Goal: Task Accomplishment & Management: Manage account settings

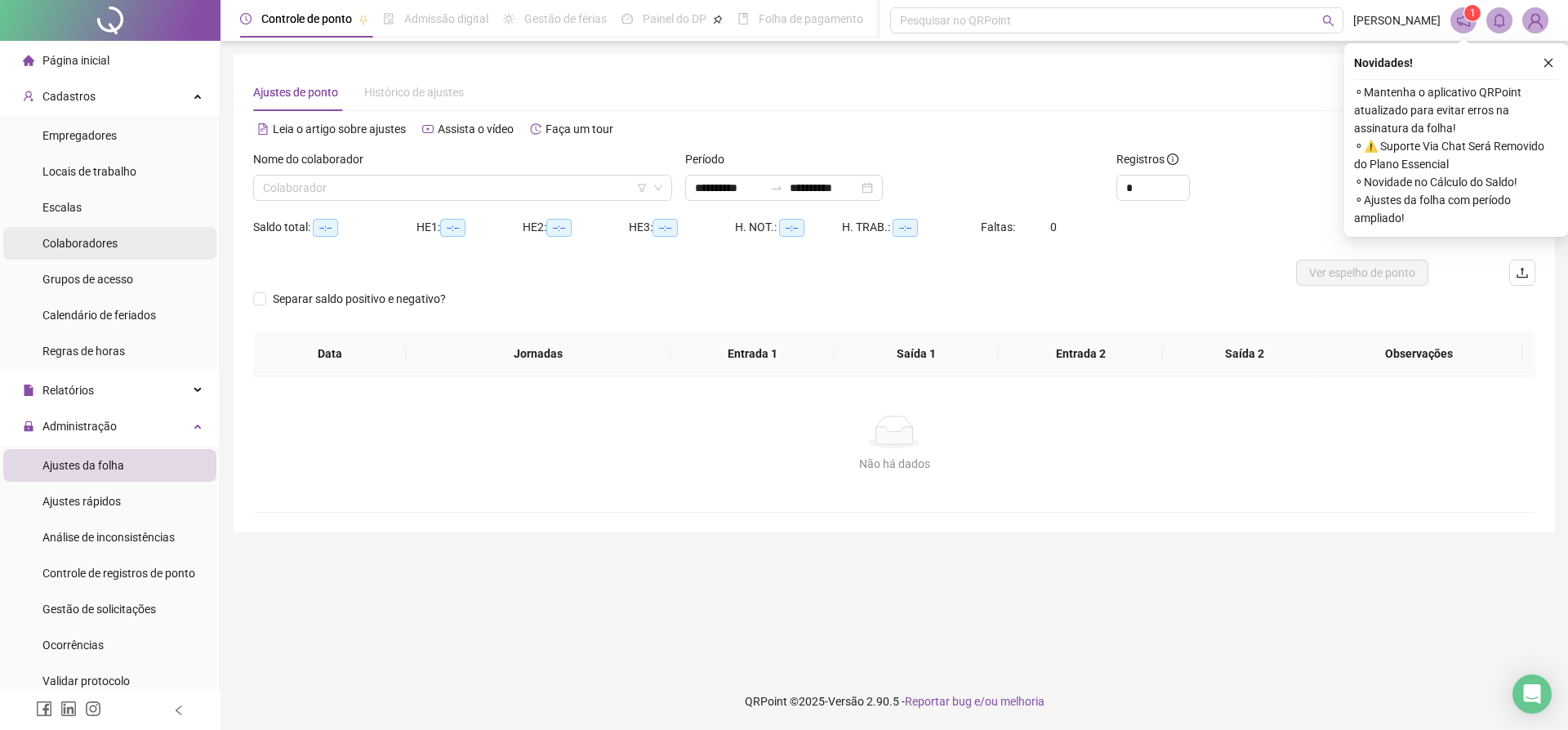
click at [106, 253] on div "Colaboradores" at bounding box center [79, 242] width 75 height 32
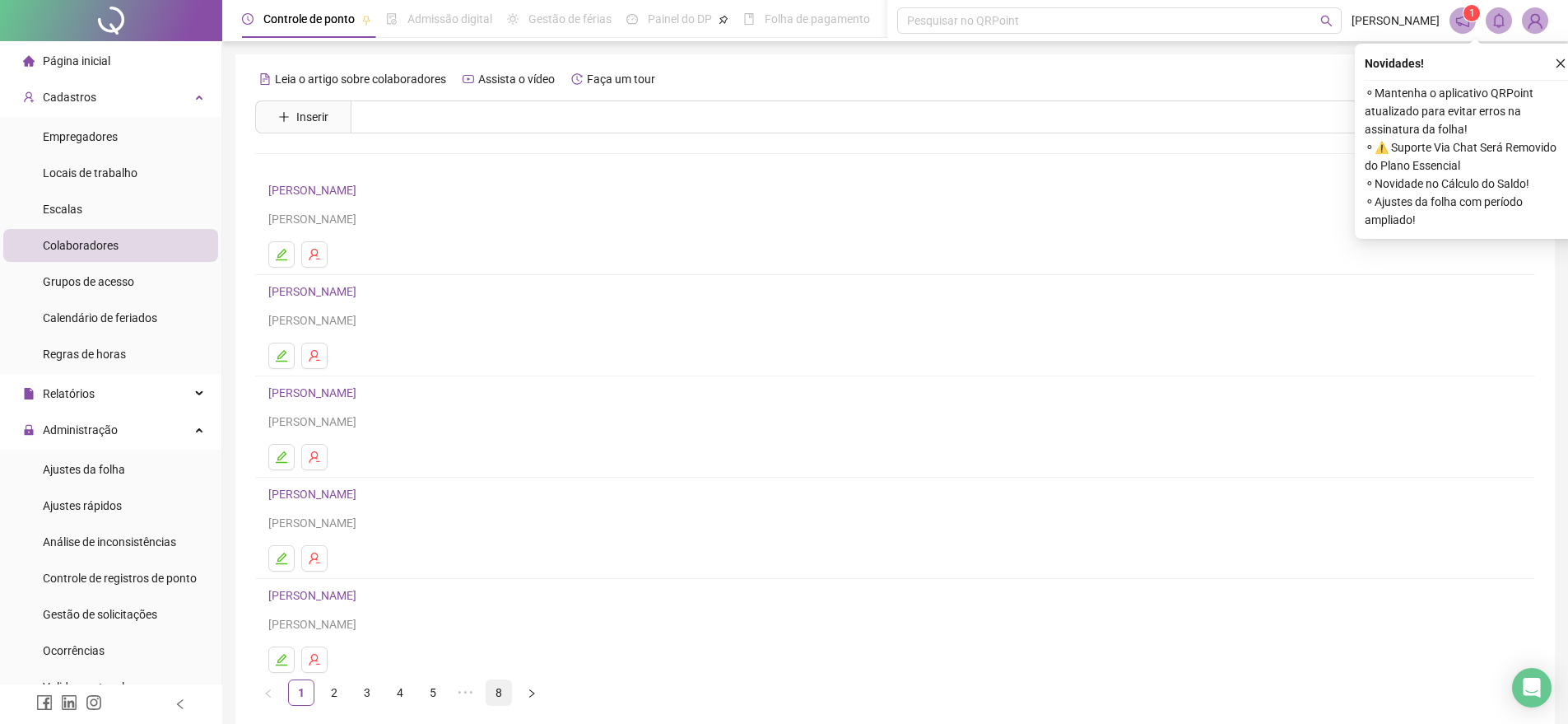
click at [499, 696] on link "8" at bounding box center [498, 691] width 25 height 25
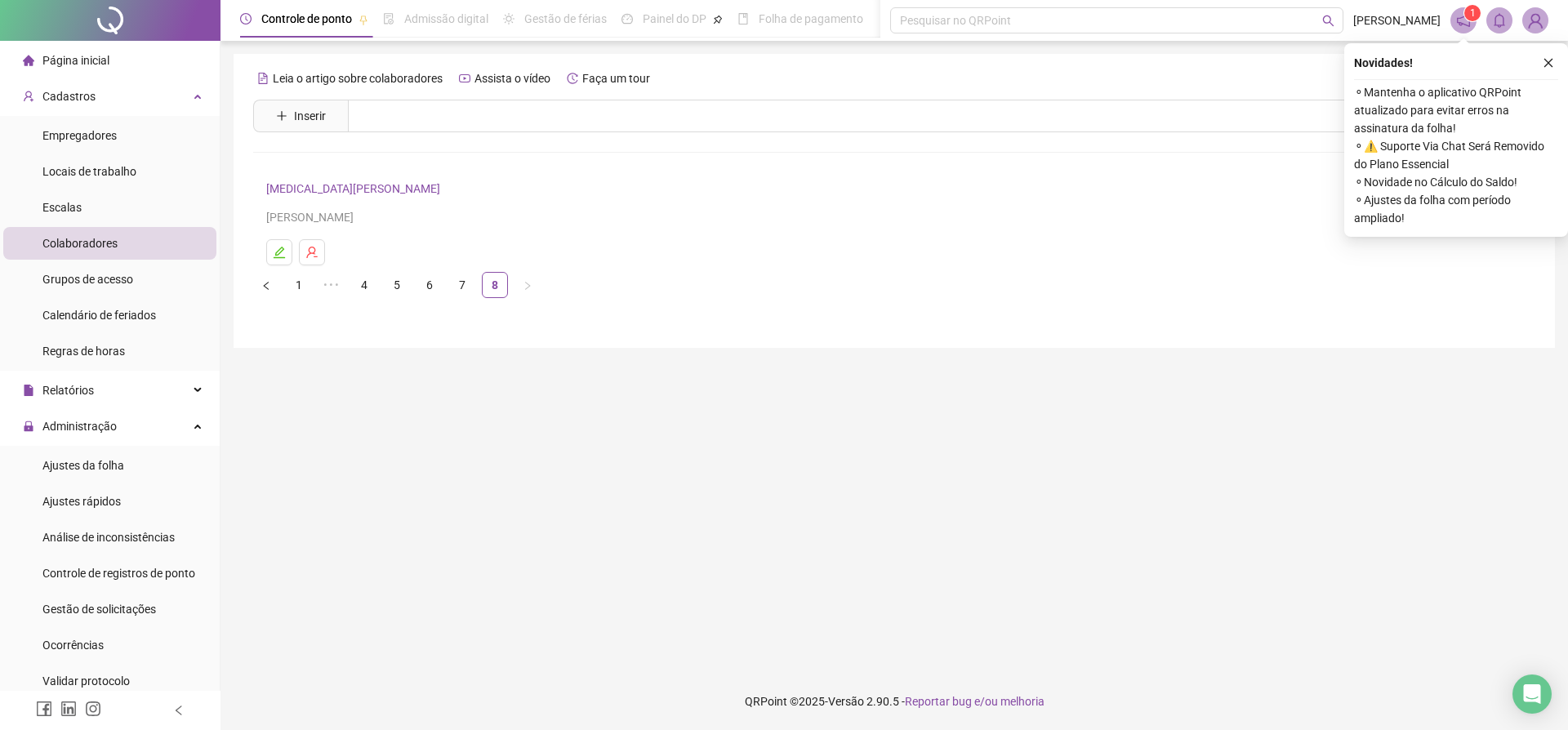
click at [311, 189] on link "[MEDICAL_DATA][PERSON_NAME]" at bounding box center [355, 188] width 179 height 13
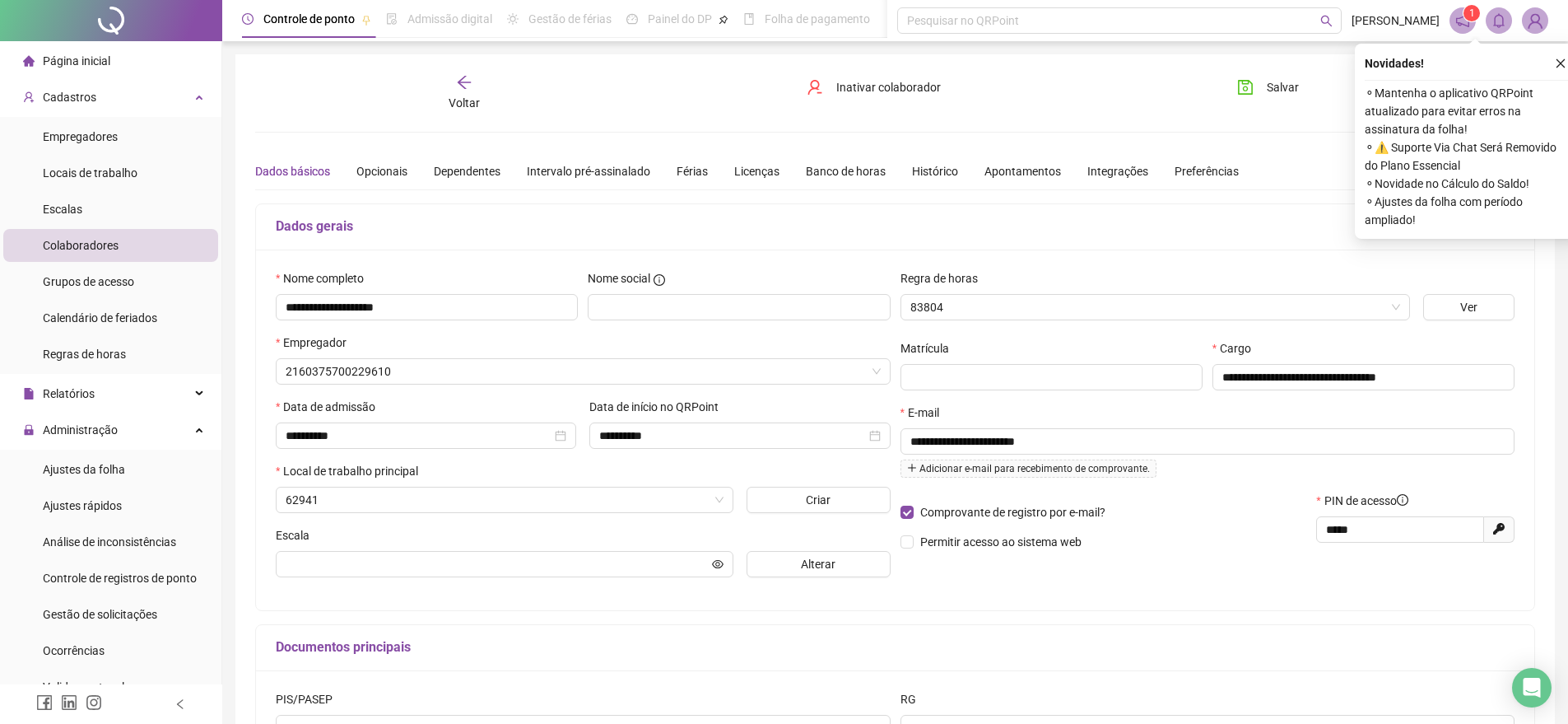
type input "**********"
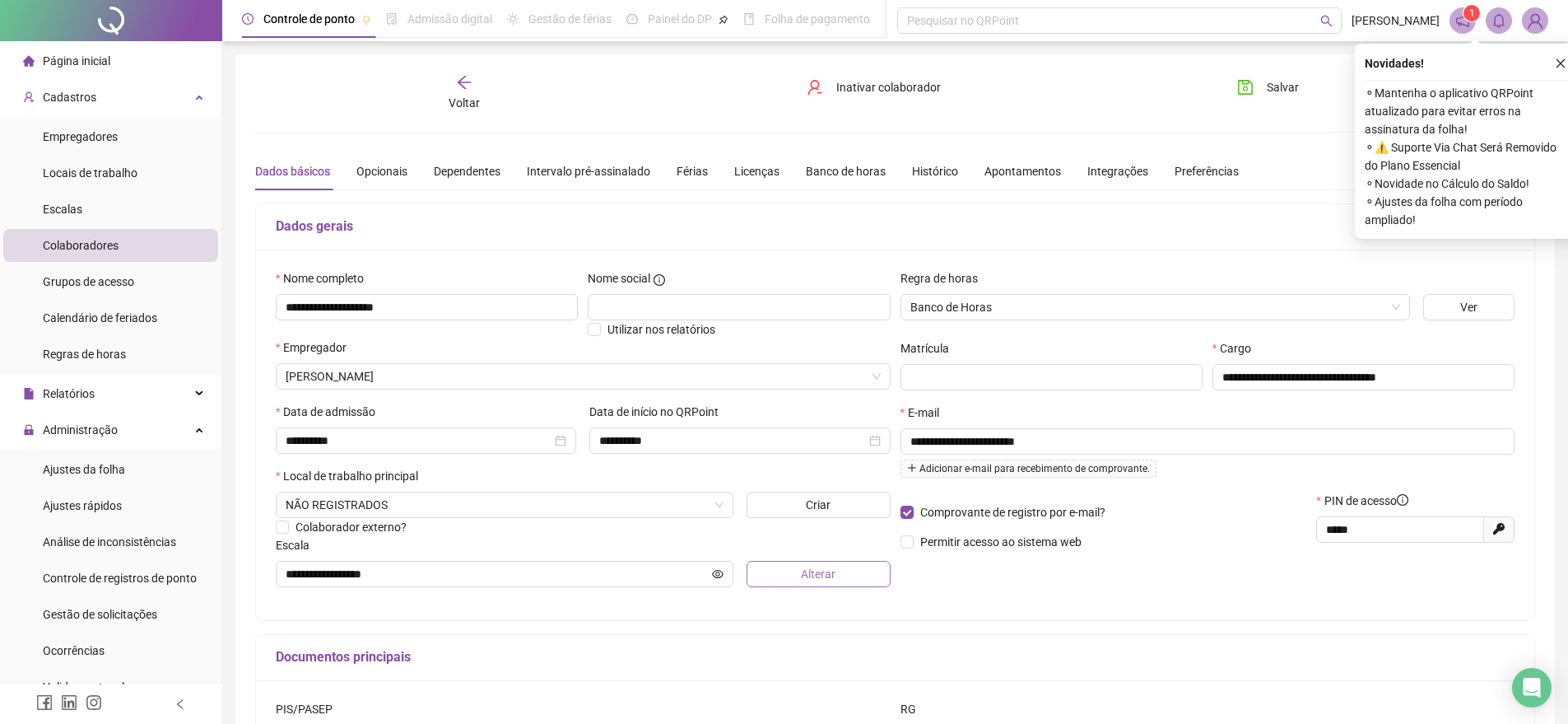
click at [779, 587] on button "Alterar" at bounding box center [818, 573] width 144 height 27
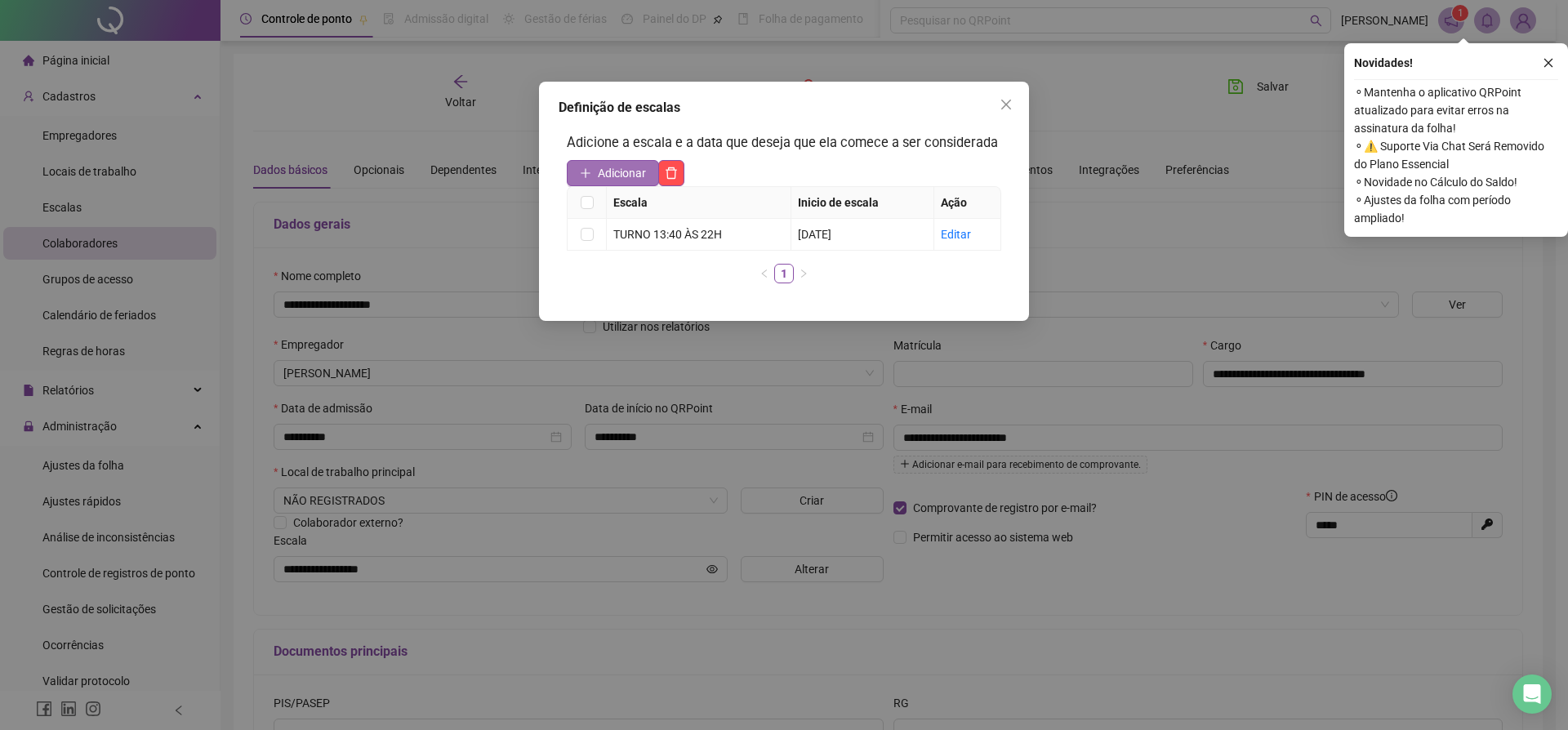
click at [611, 182] on span "Adicionar" at bounding box center [622, 173] width 48 height 18
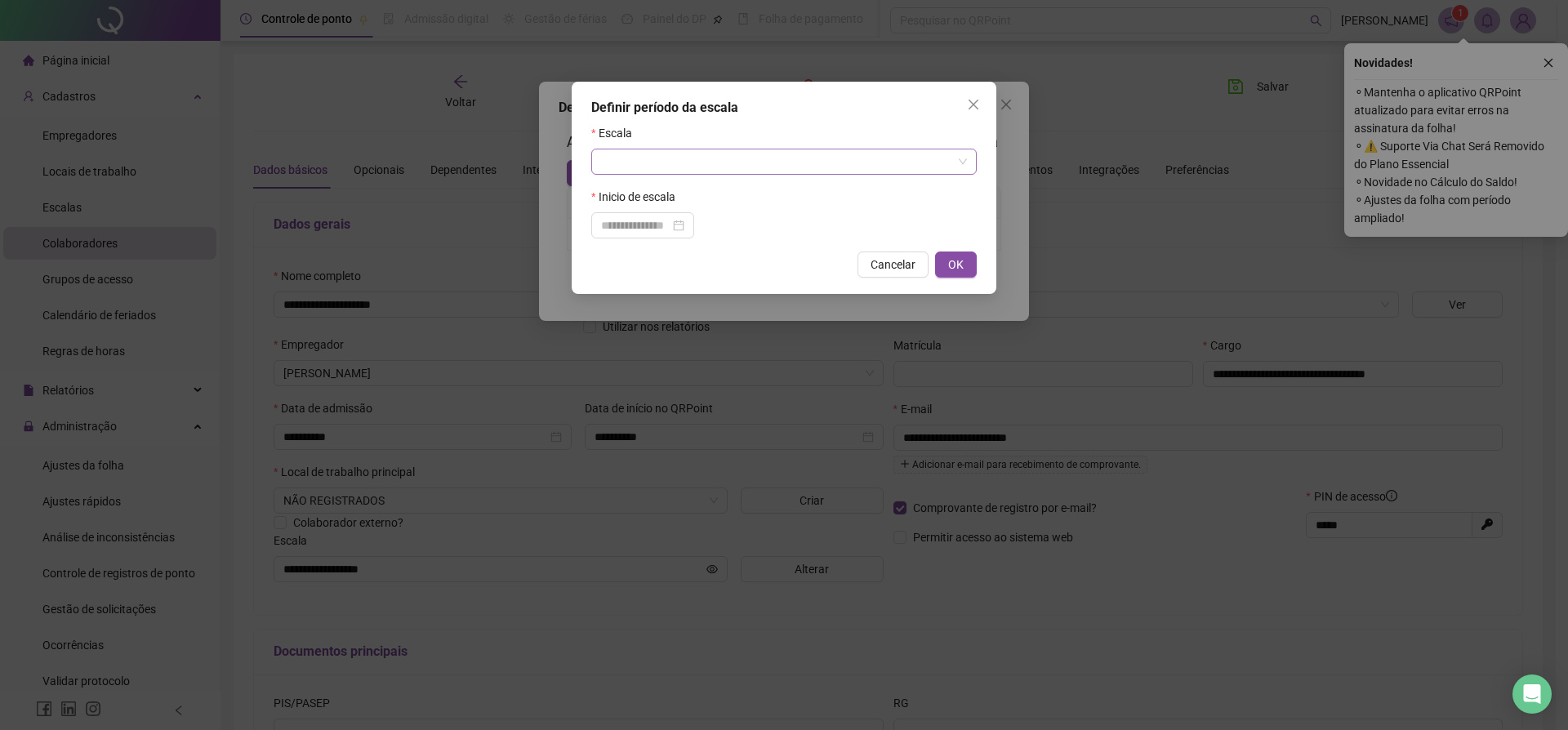
click at [674, 167] on input "search" at bounding box center [776, 161] width 351 height 24
click at [659, 224] on input at bounding box center [635, 225] width 68 height 18
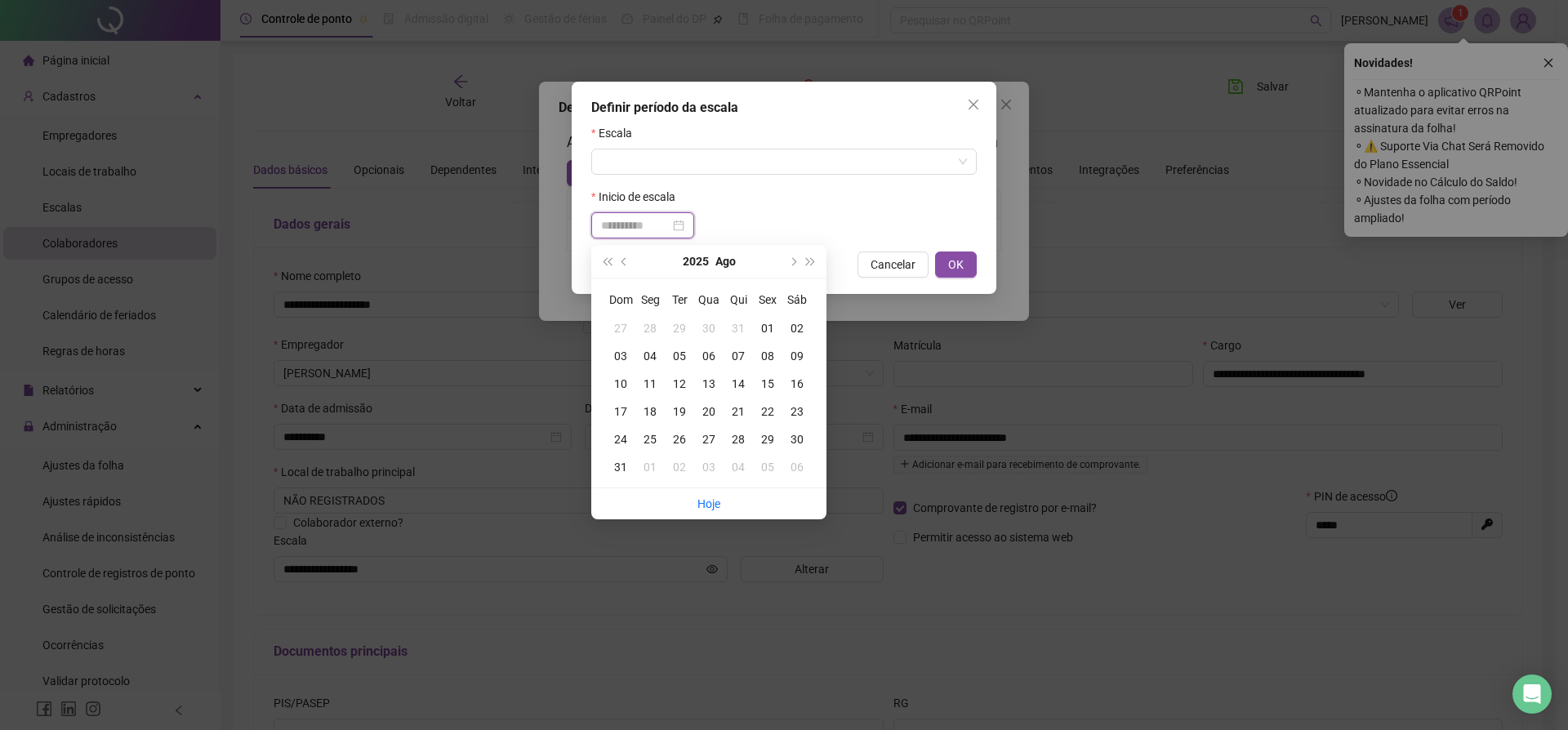
type input "**********"
click at [676, 415] on div "19" at bounding box center [679, 411] width 29 height 18
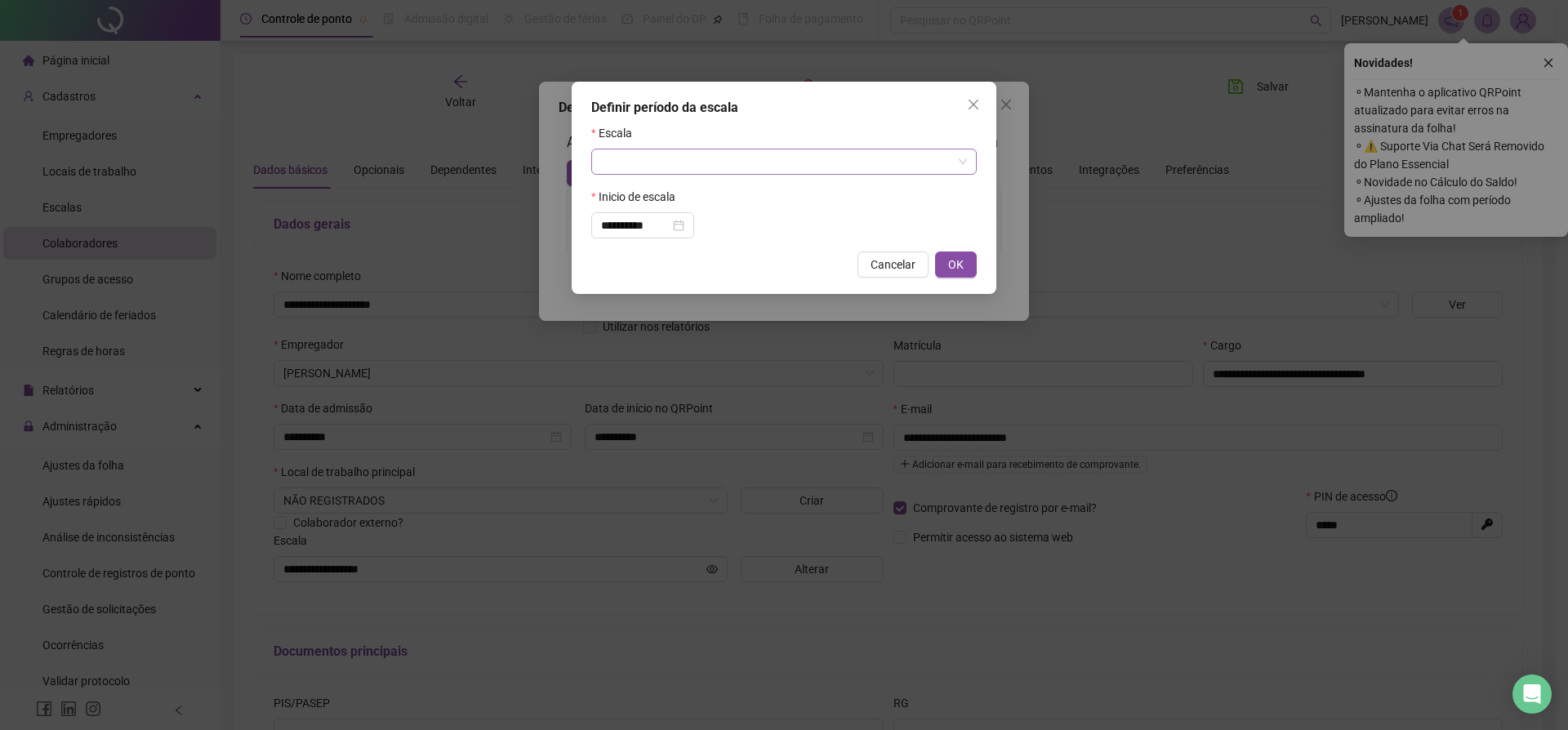
click at [731, 162] on input "search" at bounding box center [776, 161] width 351 height 24
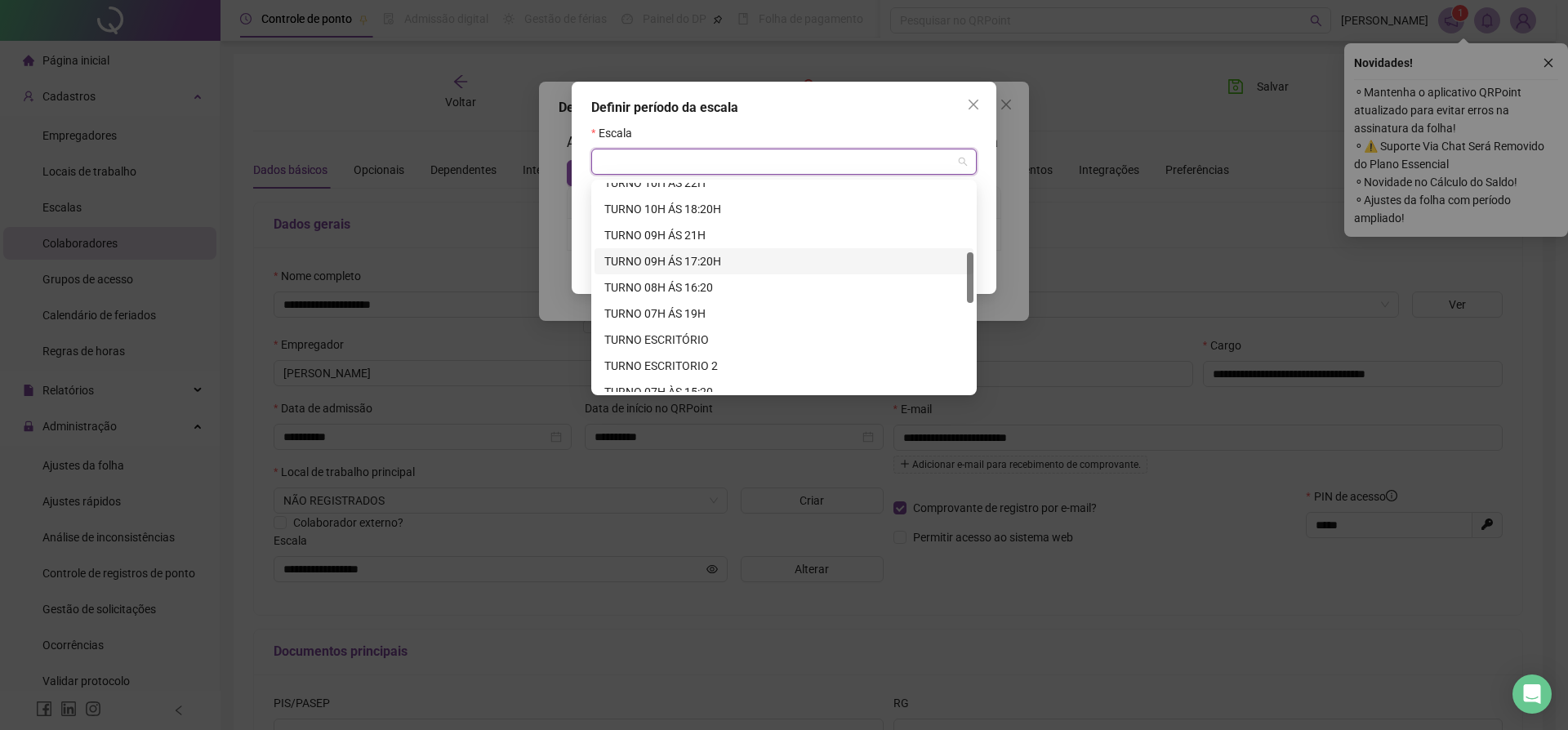
scroll to position [287, 0]
click at [646, 192] on div "TURNO 10H ÁS 22H" at bounding box center [784, 195] width 360 height 18
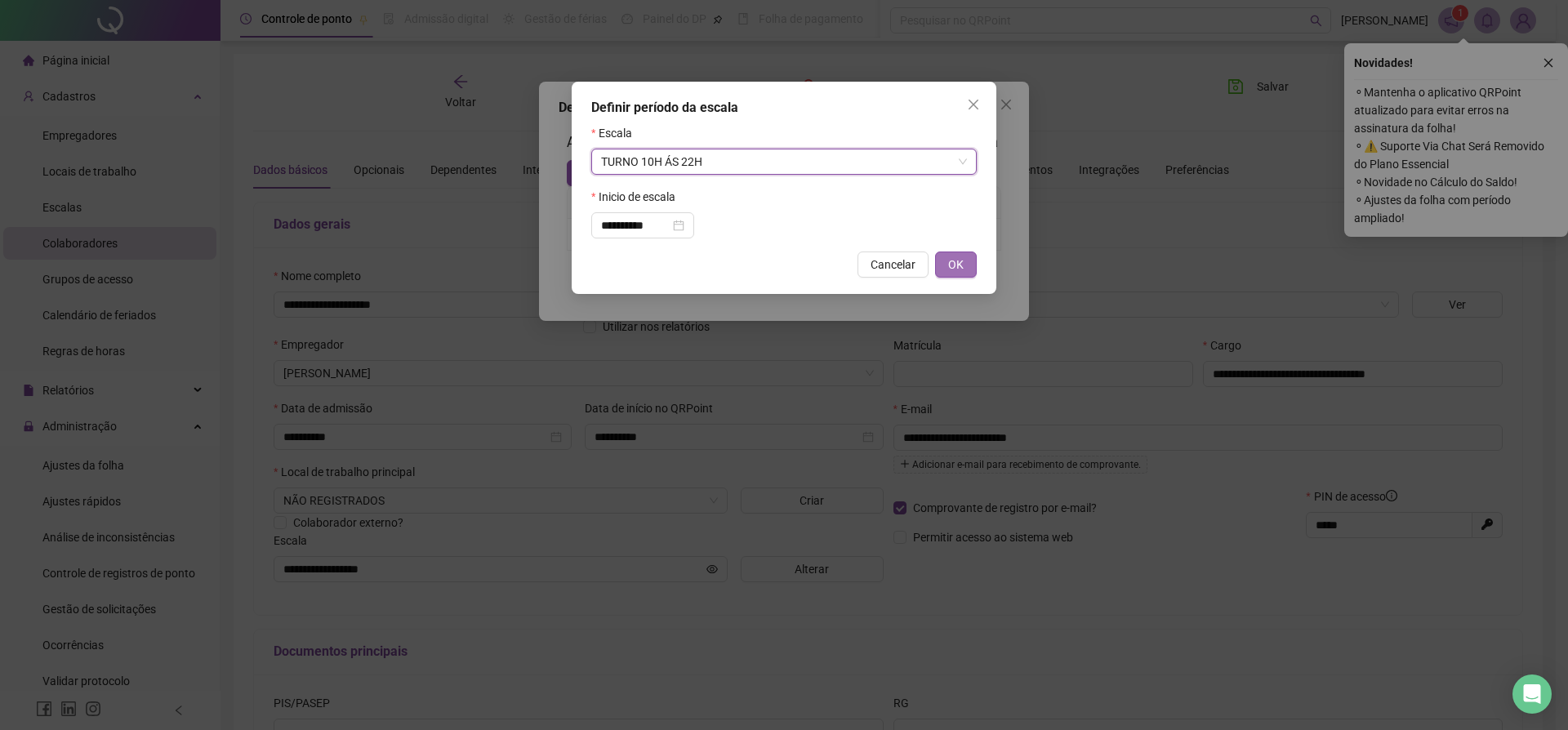
click at [967, 259] on button "OK" at bounding box center [956, 264] width 42 height 26
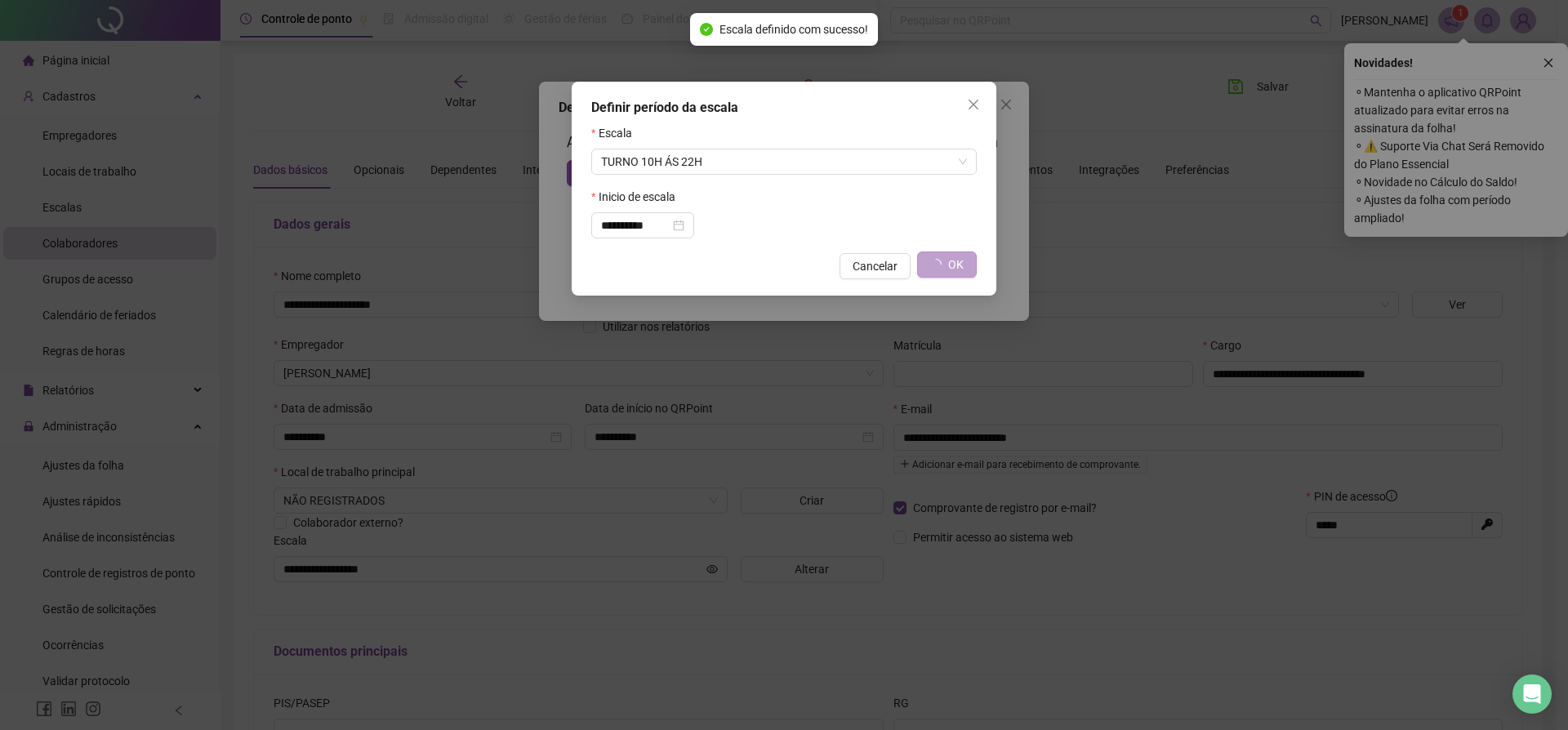
type input "**********"
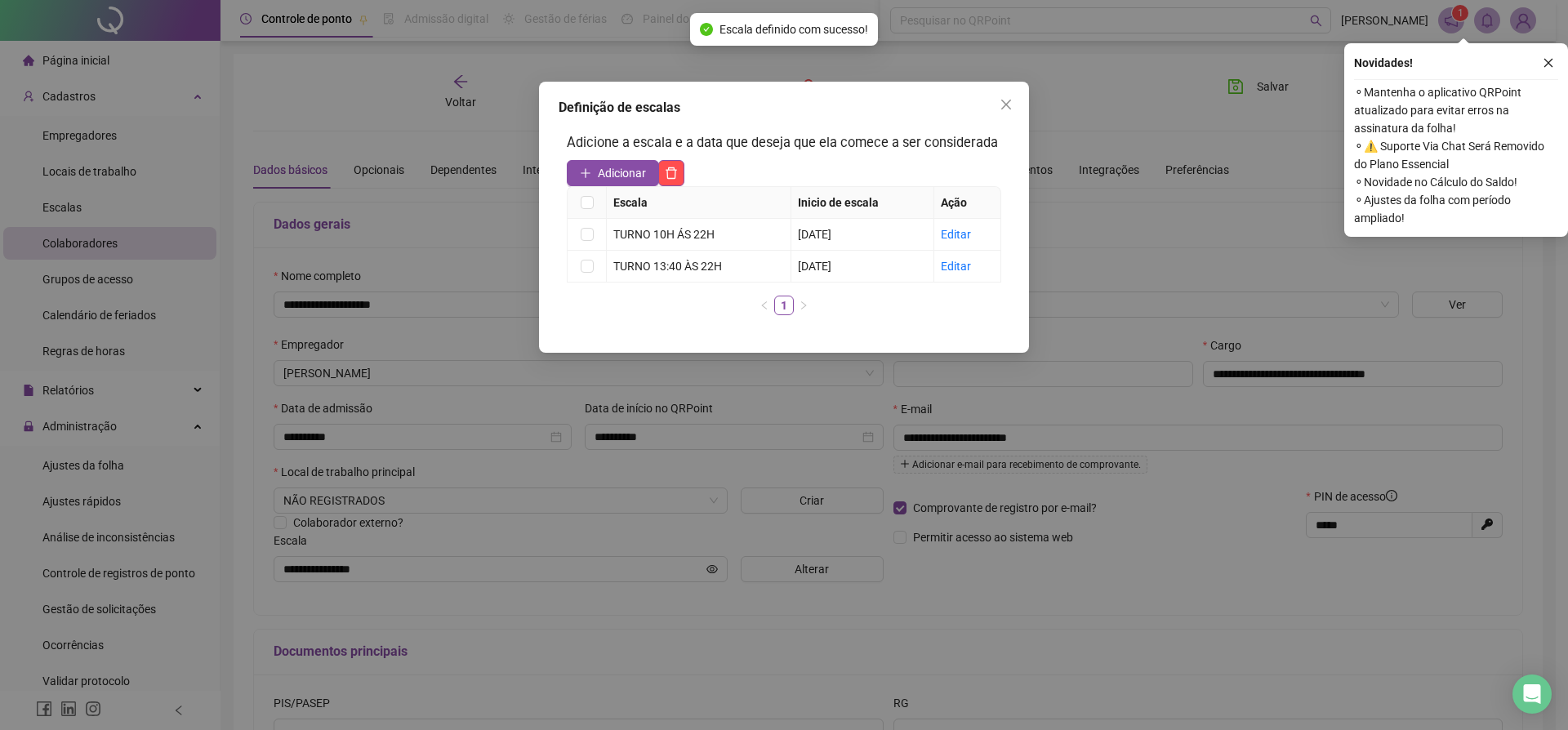
click at [1007, 106] on icon "close" at bounding box center [1006, 105] width 10 height 10
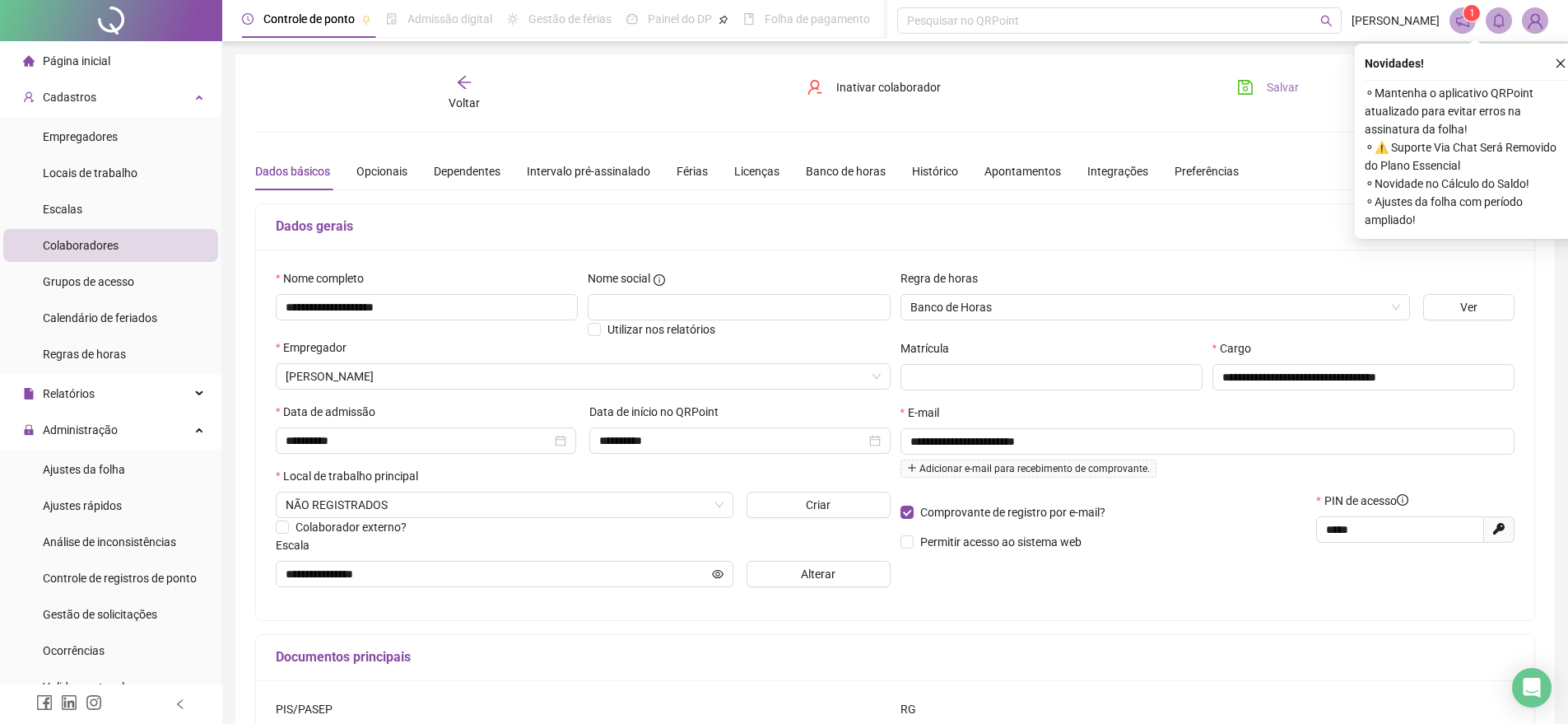
click at [1279, 88] on span "Salvar" at bounding box center [1282, 87] width 33 height 18
click at [476, 91] on div "Voltar" at bounding box center [465, 93] width 203 height 37
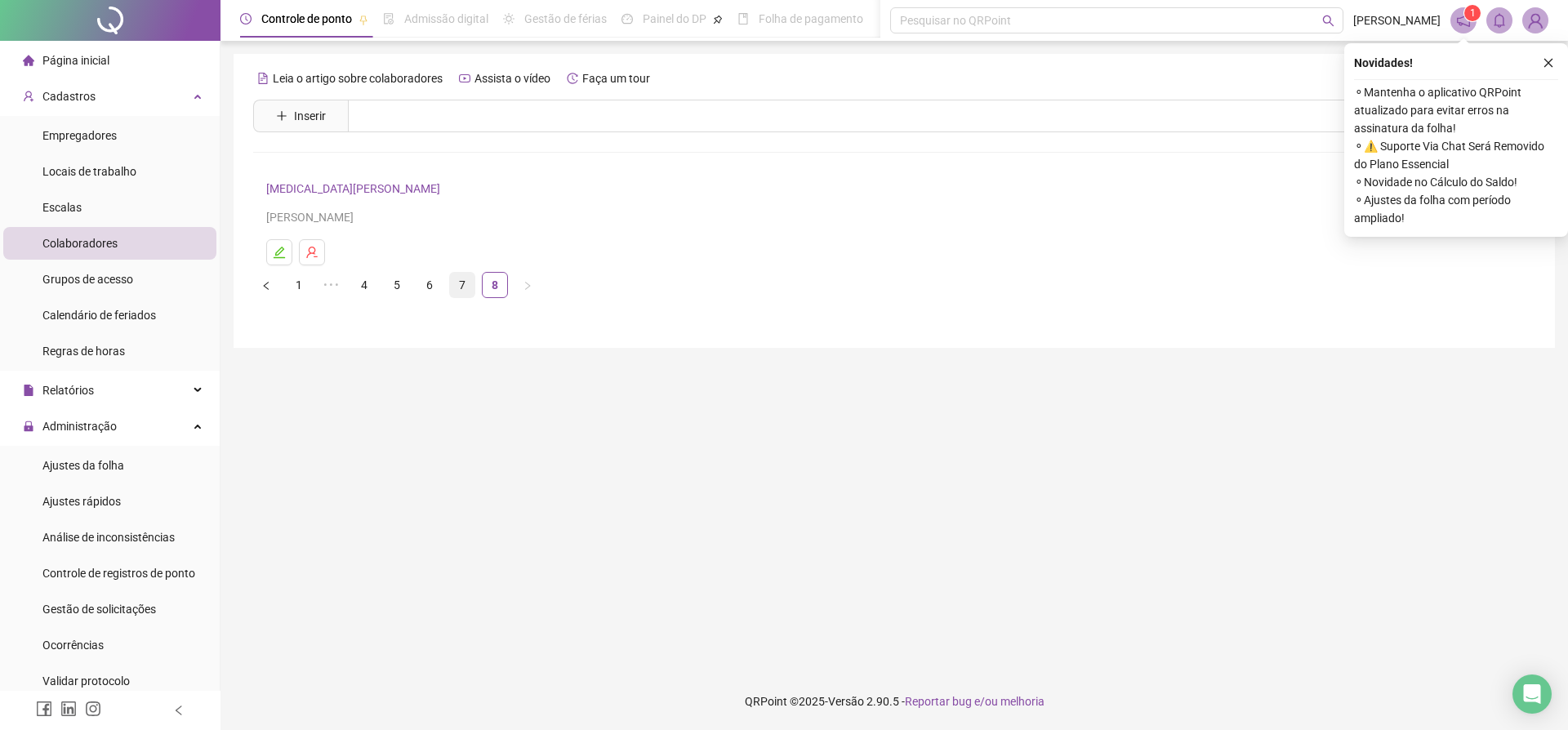
click at [457, 295] on link "7" at bounding box center [461, 284] width 24 height 24
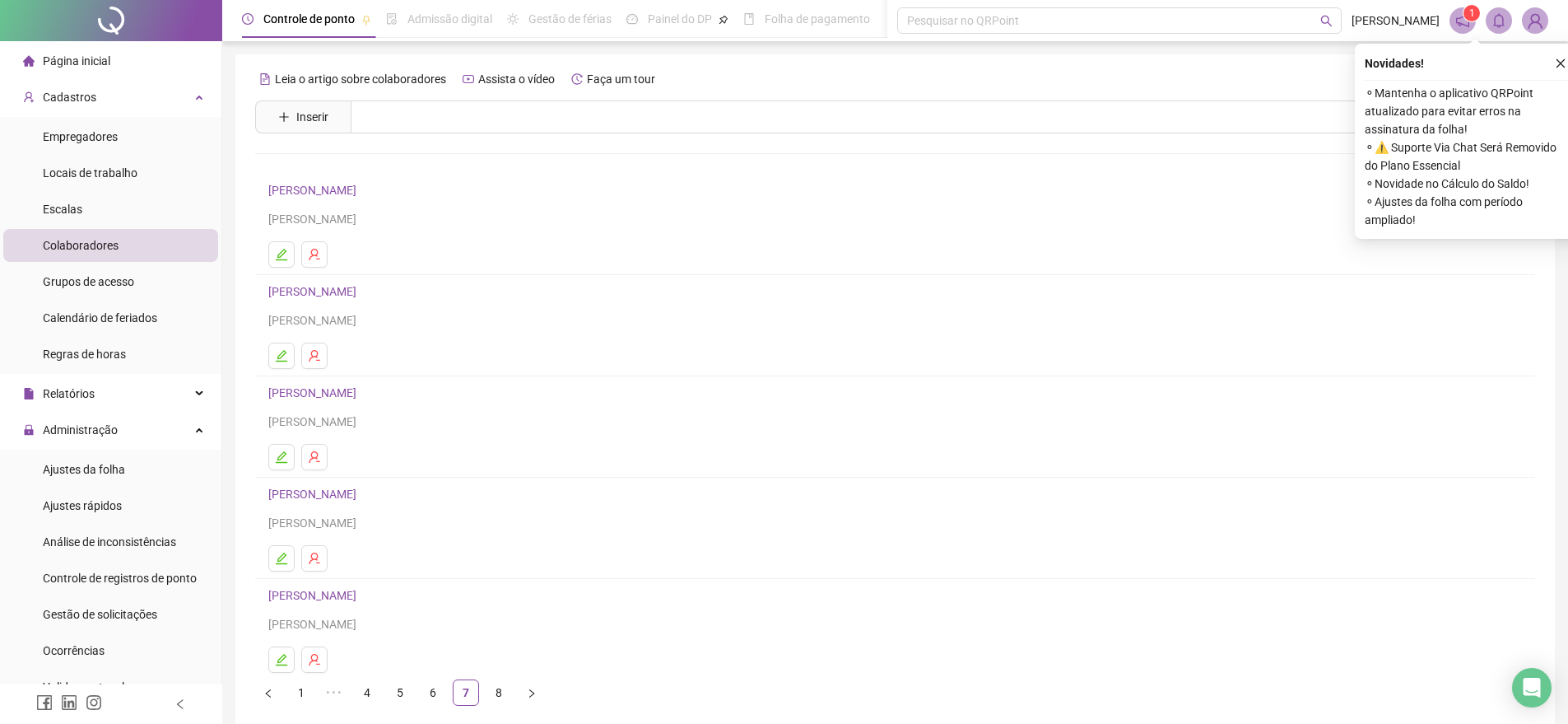
click at [350, 590] on link "[PERSON_NAME]" at bounding box center [314, 594] width 93 height 13
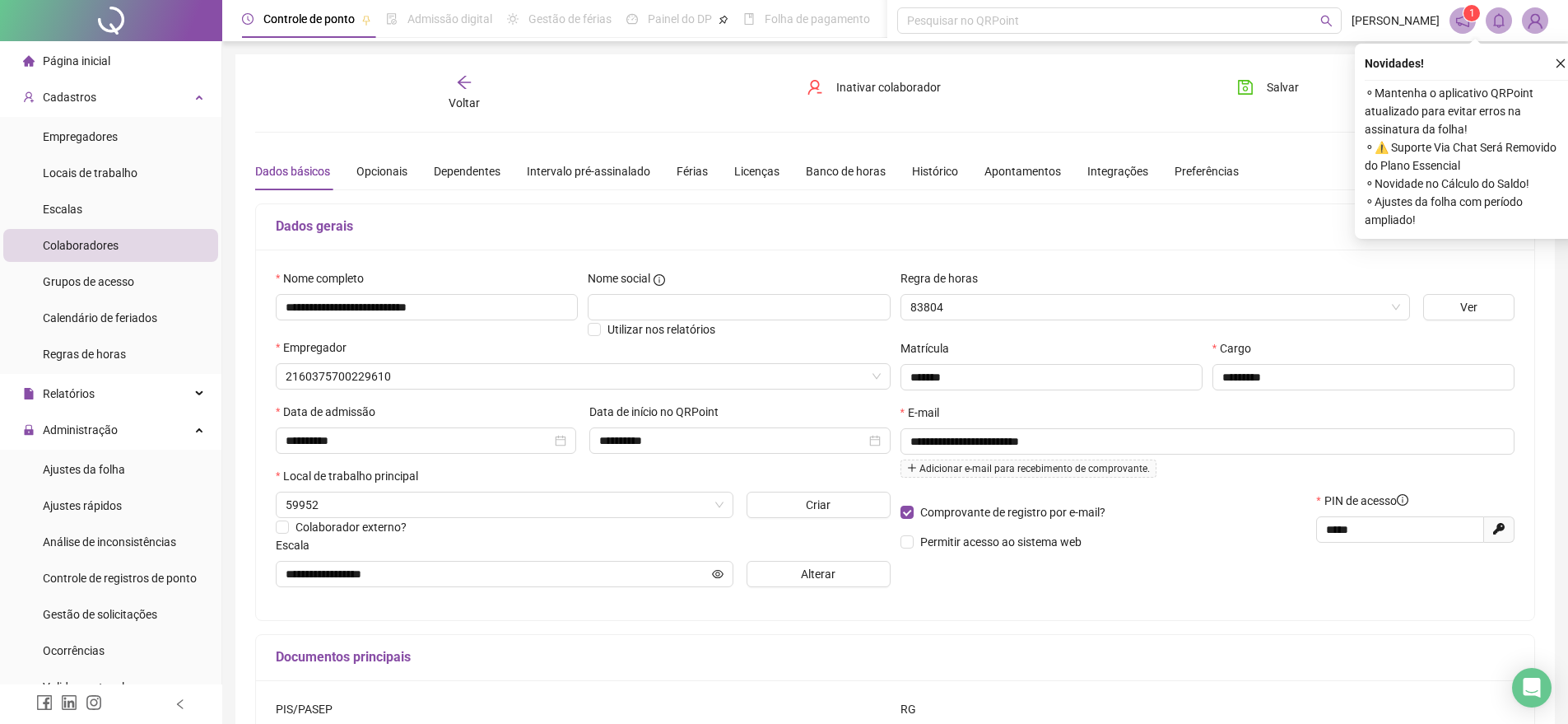
type input "**********"
click at [792, 576] on button "Alterar" at bounding box center [818, 573] width 144 height 27
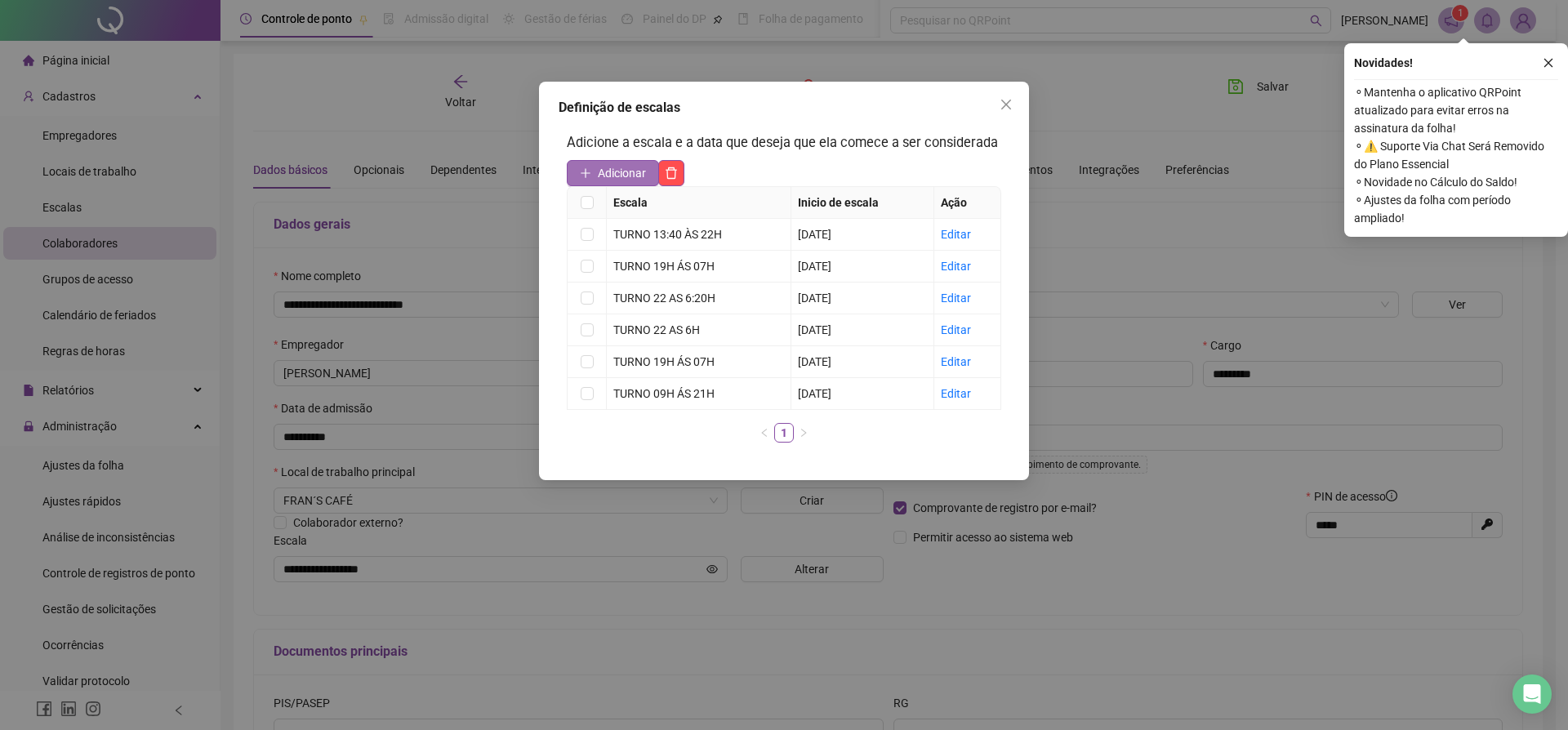
click at [632, 182] on span "Adicionar" at bounding box center [622, 173] width 48 height 18
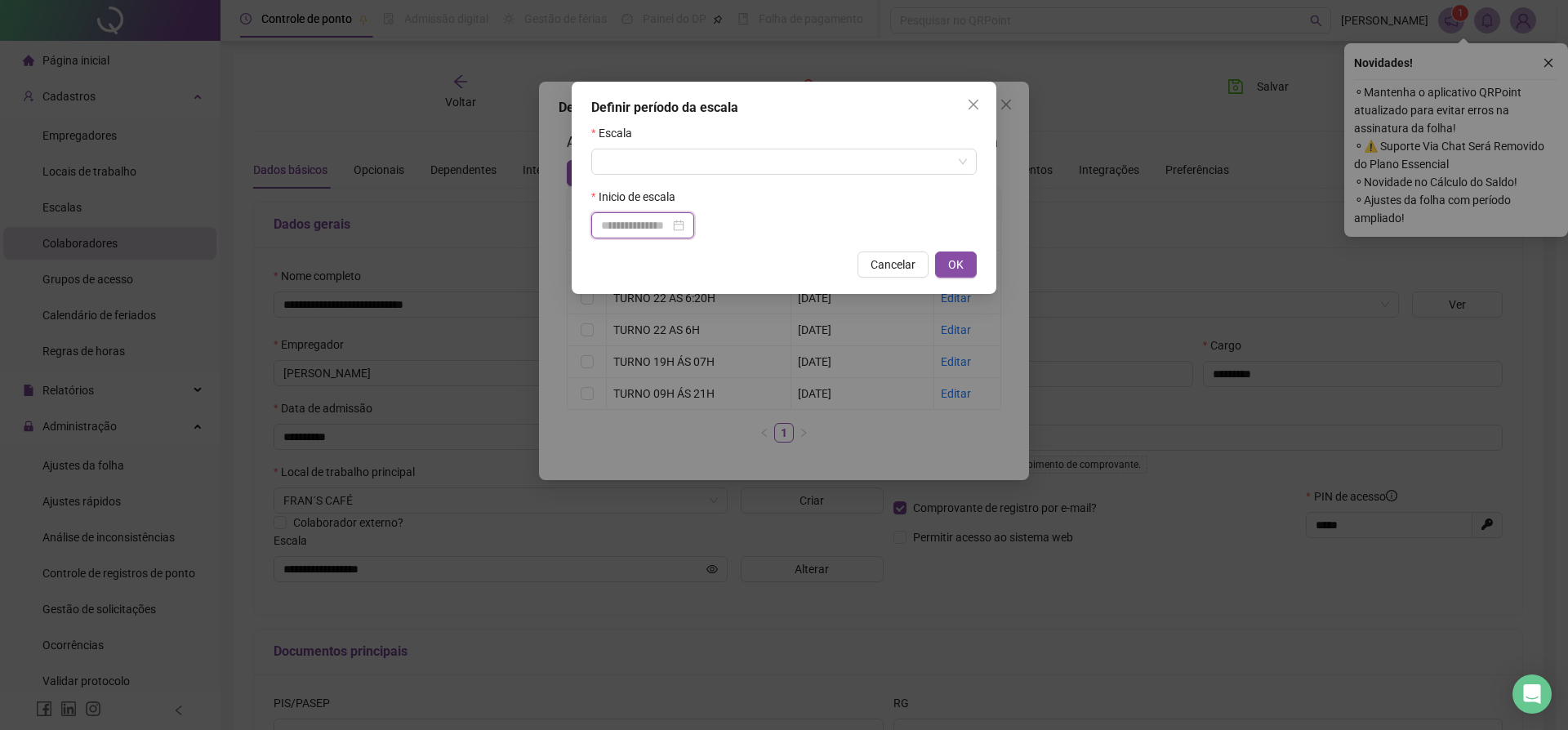
click at [627, 234] on input at bounding box center [635, 225] width 68 height 18
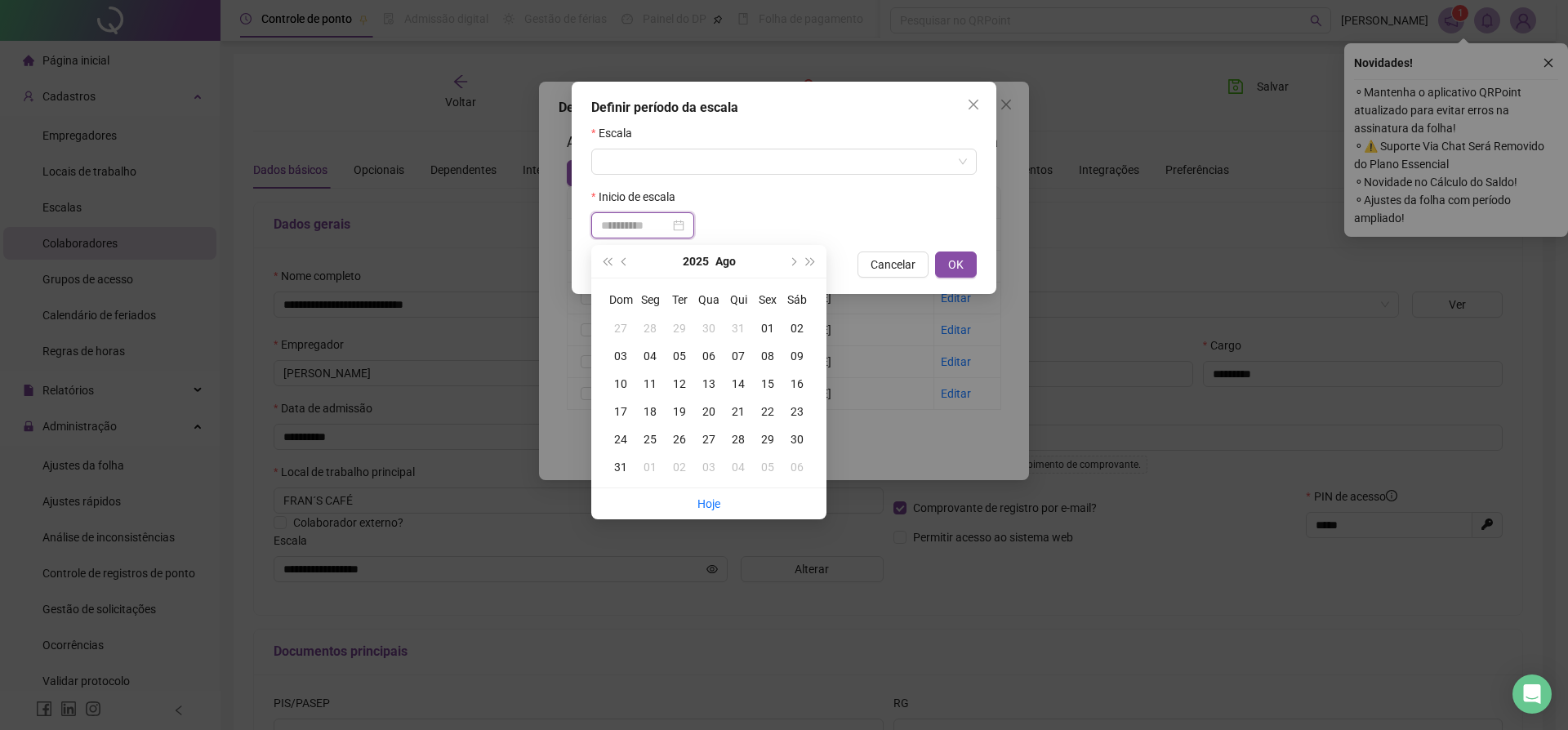
type input "**********"
click at [681, 414] on div "19" at bounding box center [679, 411] width 29 height 18
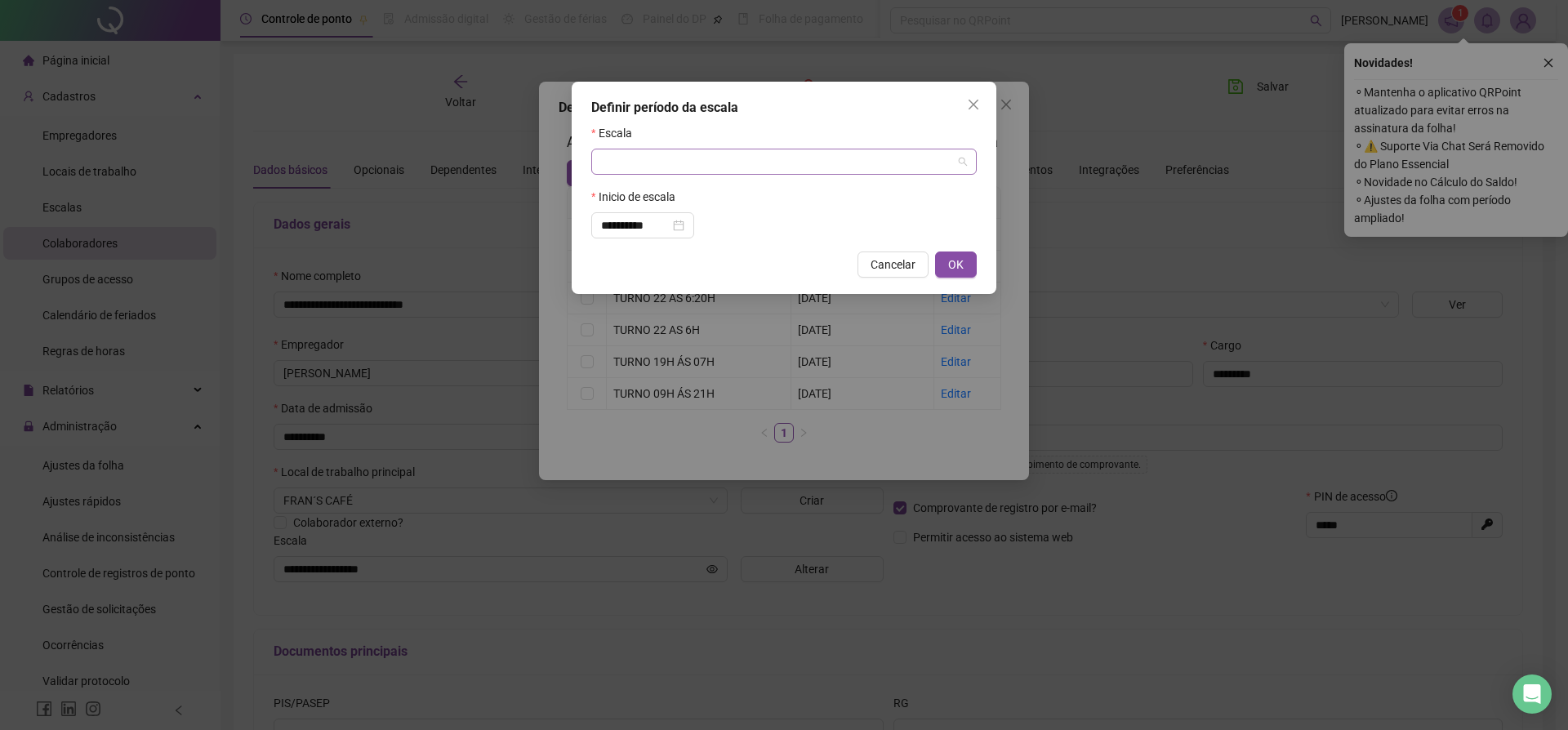
click at [631, 163] on input "search" at bounding box center [776, 161] width 351 height 24
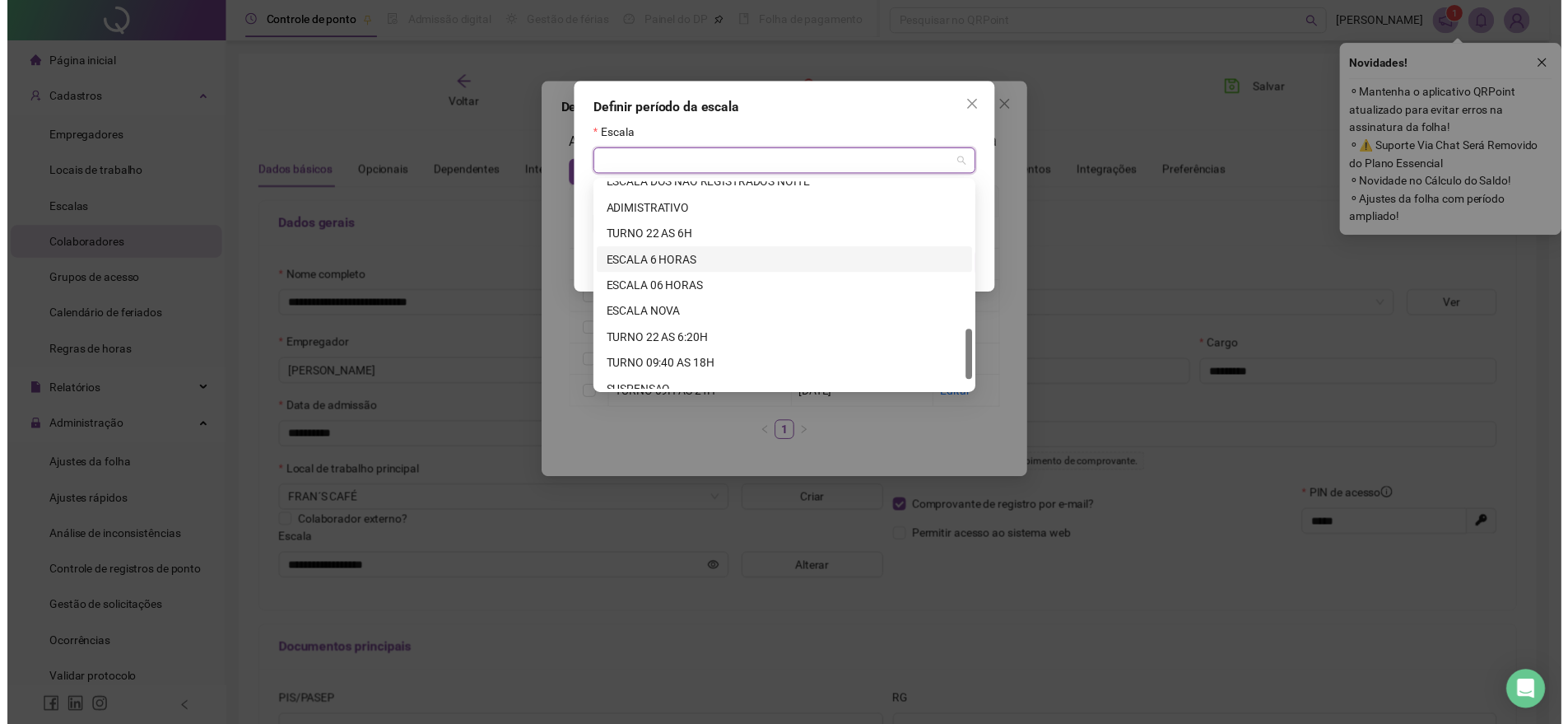
scroll to position [632, 0]
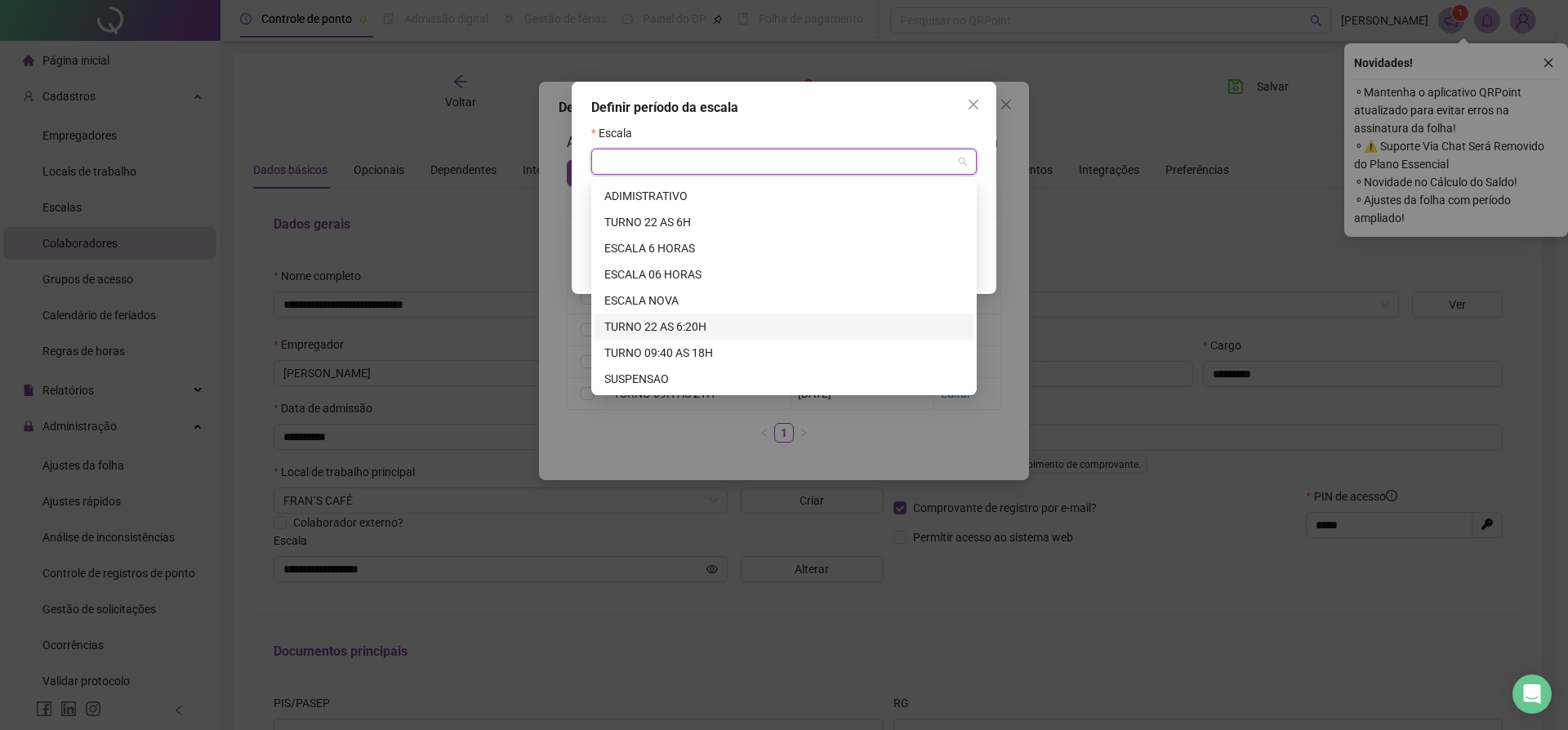
click at [643, 328] on div "TURNO 22 AS 6:20H" at bounding box center [784, 326] width 360 height 18
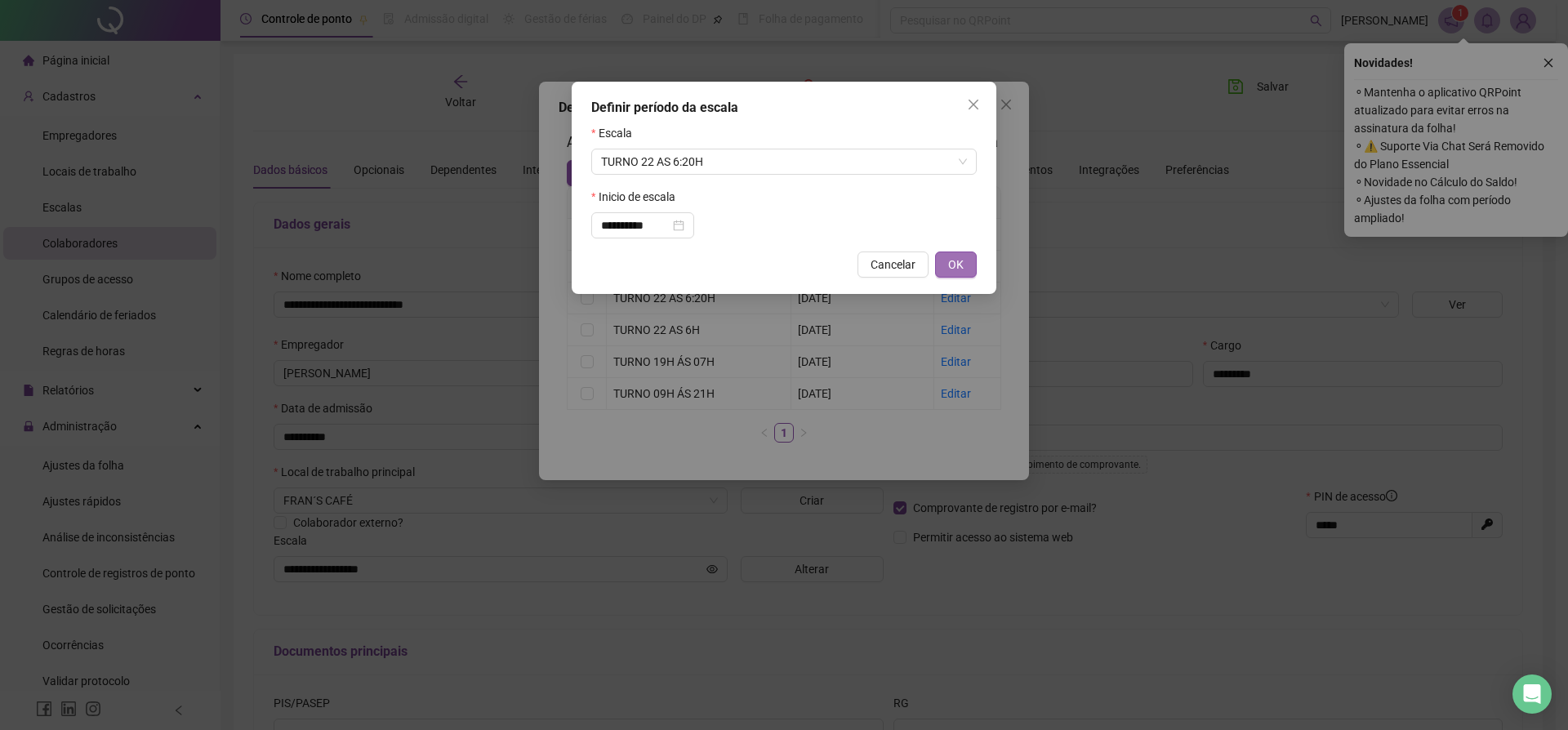
click at [957, 261] on span "OK" at bounding box center [956, 265] width 16 height 18
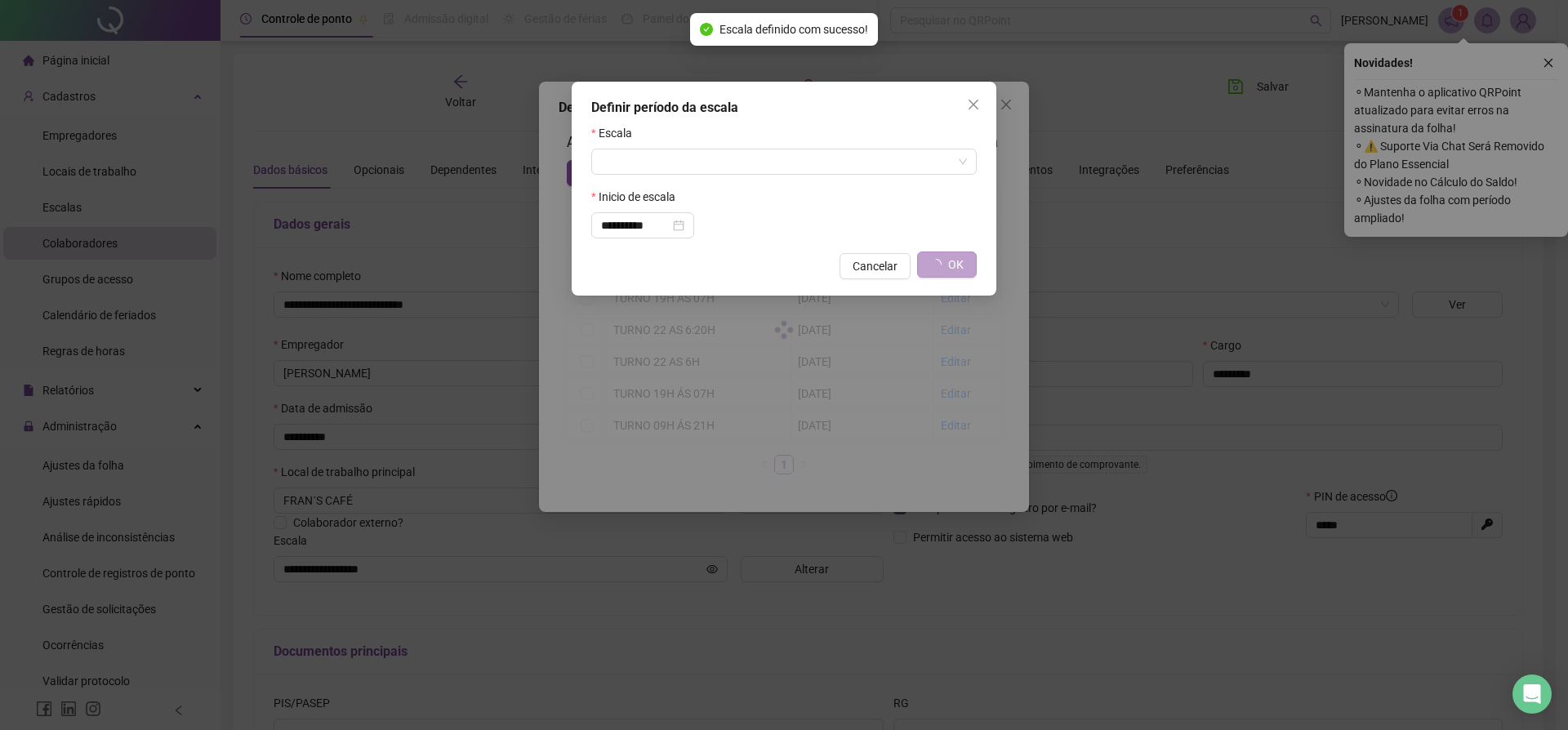
type input "**********"
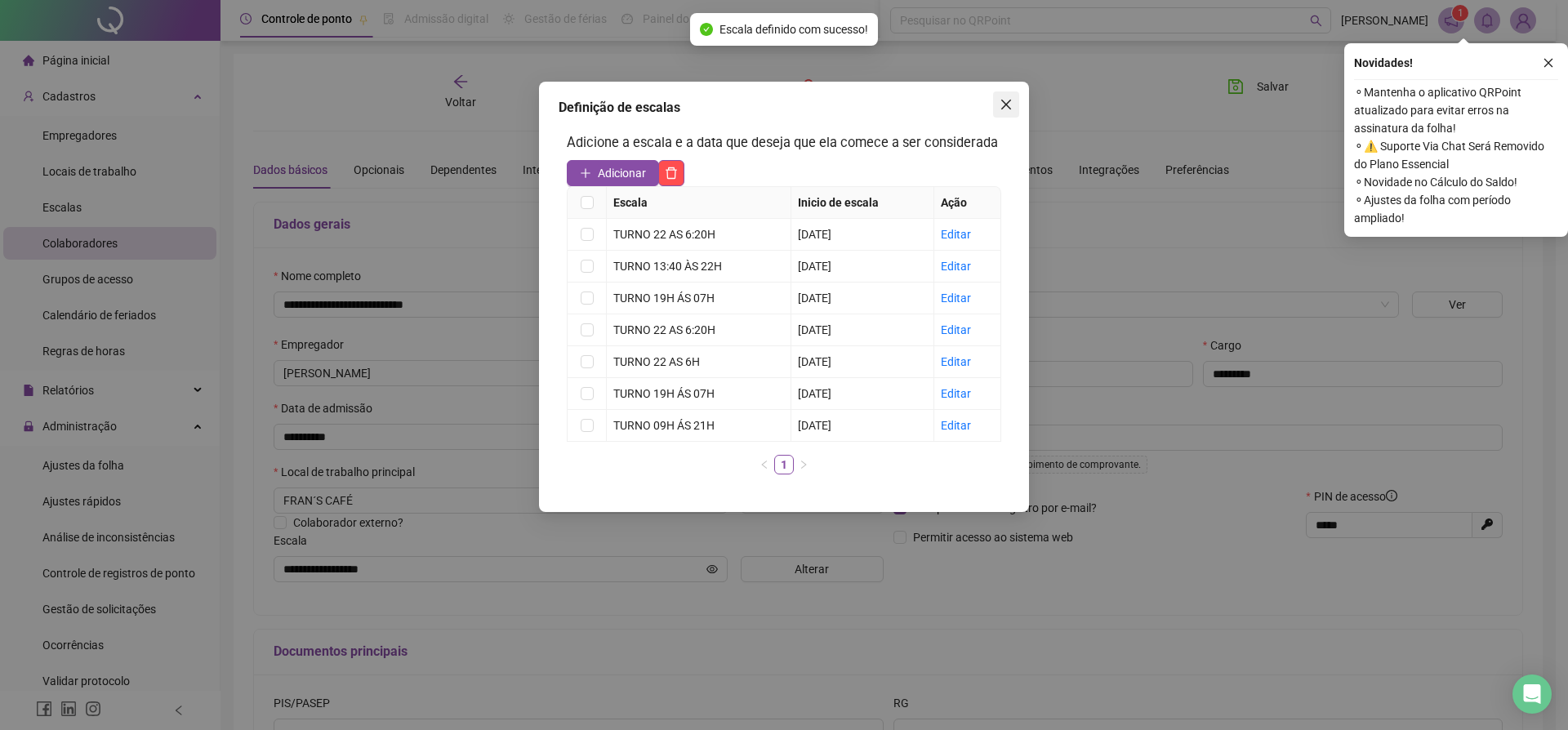
click at [1012, 103] on icon "close" at bounding box center [1006, 104] width 13 height 13
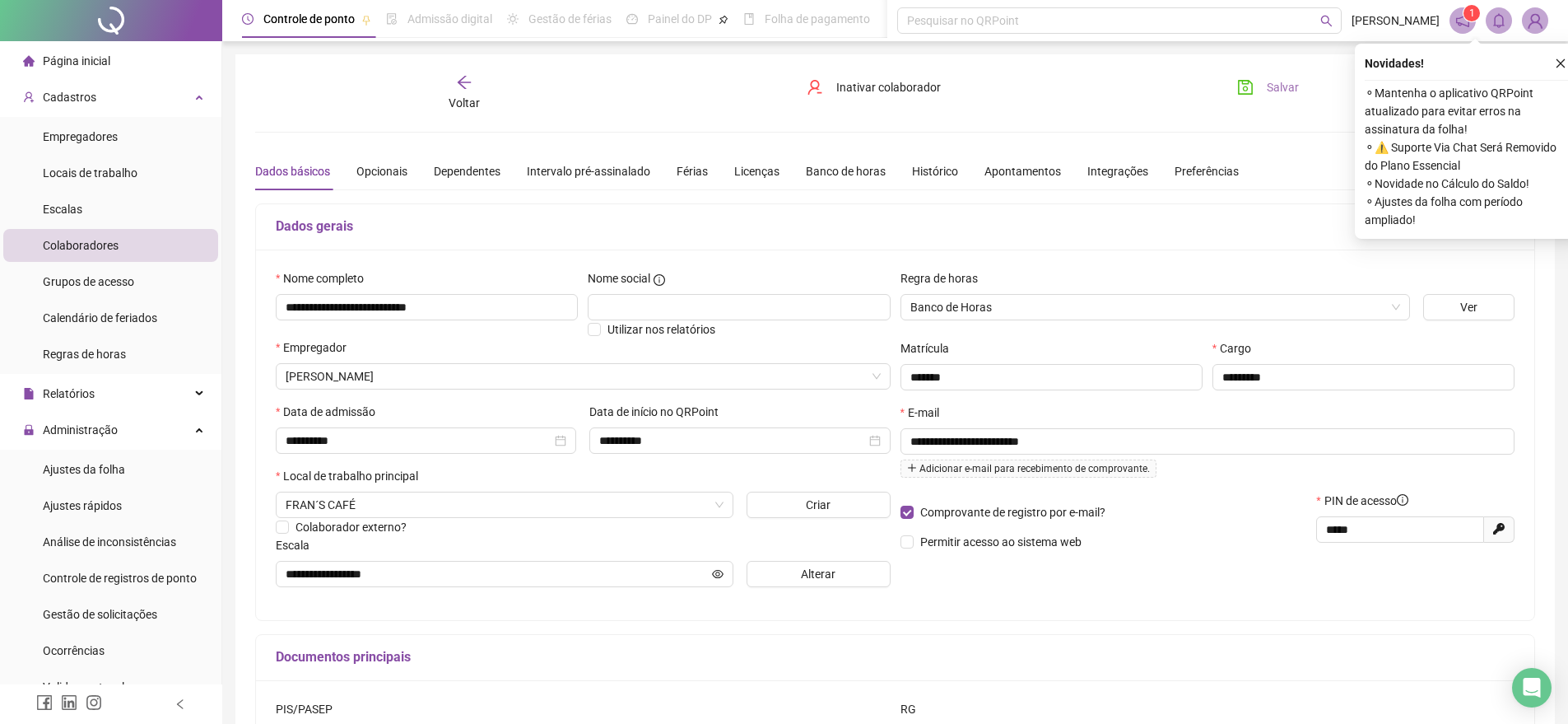
click at [1264, 88] on button "Salvar" at bounding box center [1268, 87] width 87 height 27
click at [461, 93] on div "Voltar" at bounding box center [465, 93] width 203 height 37
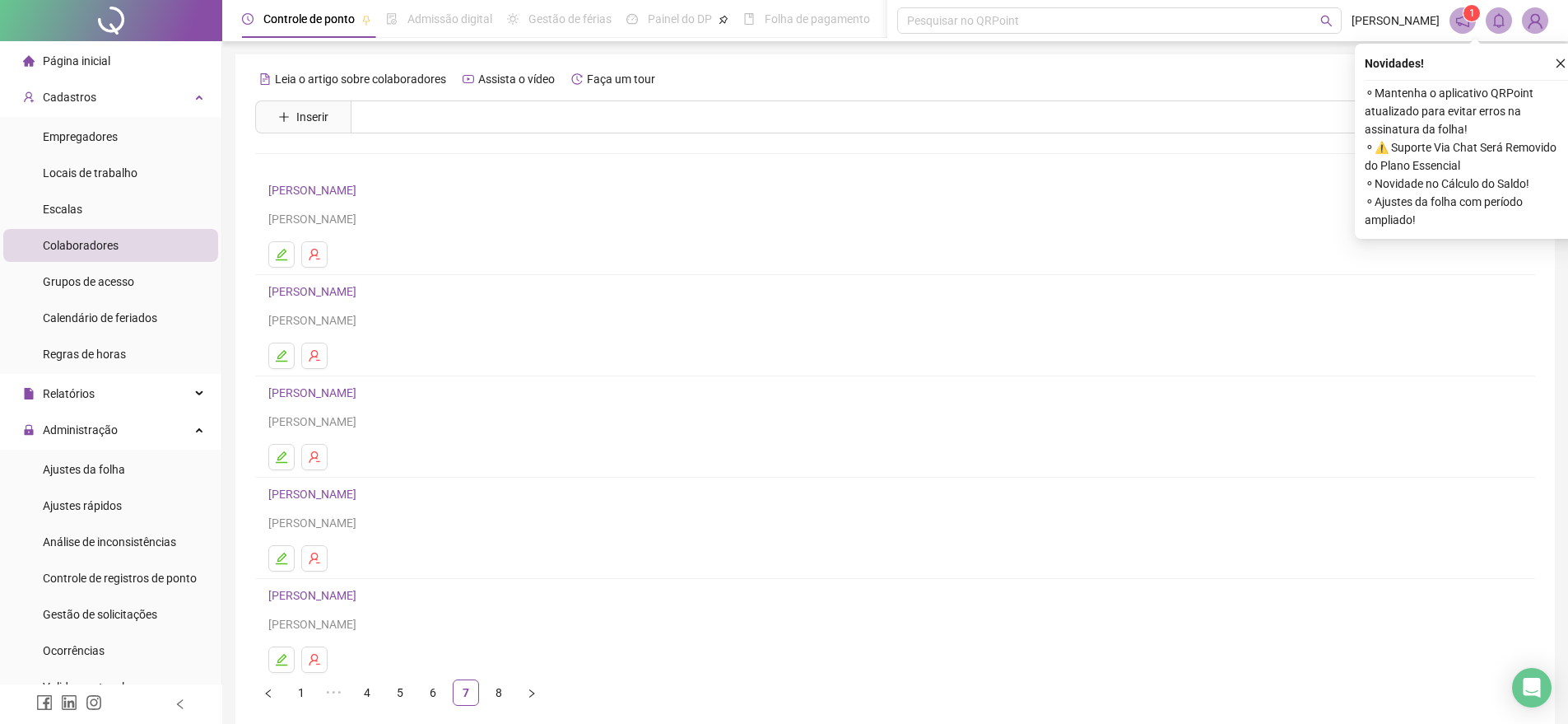
click at [361, 290] on link "[PERSON_NAME]" at bounding box center [314, 291] width 93 height 13
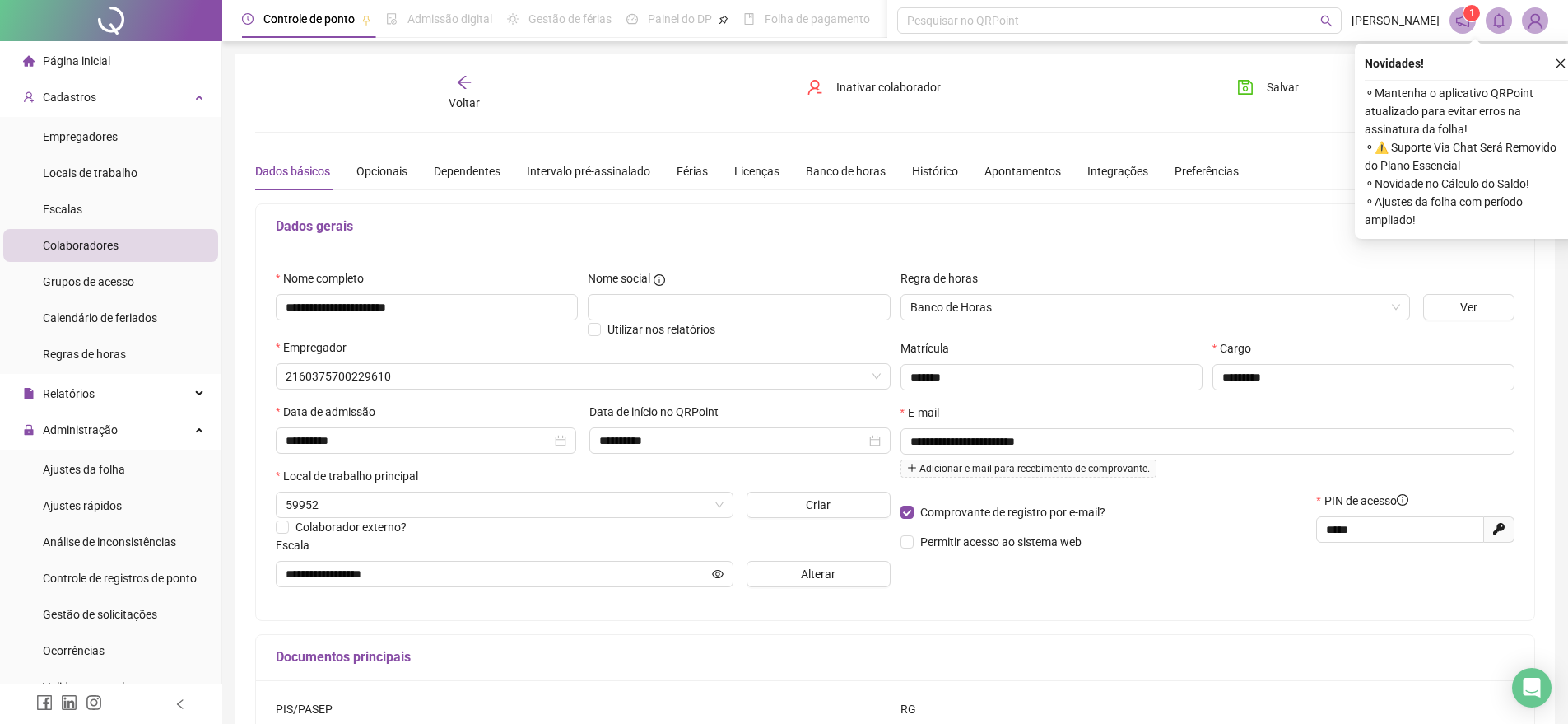
type input "**********"
click at [796, 574] on button "Alterar" at bounding box center [818, 573] width 144 height 27
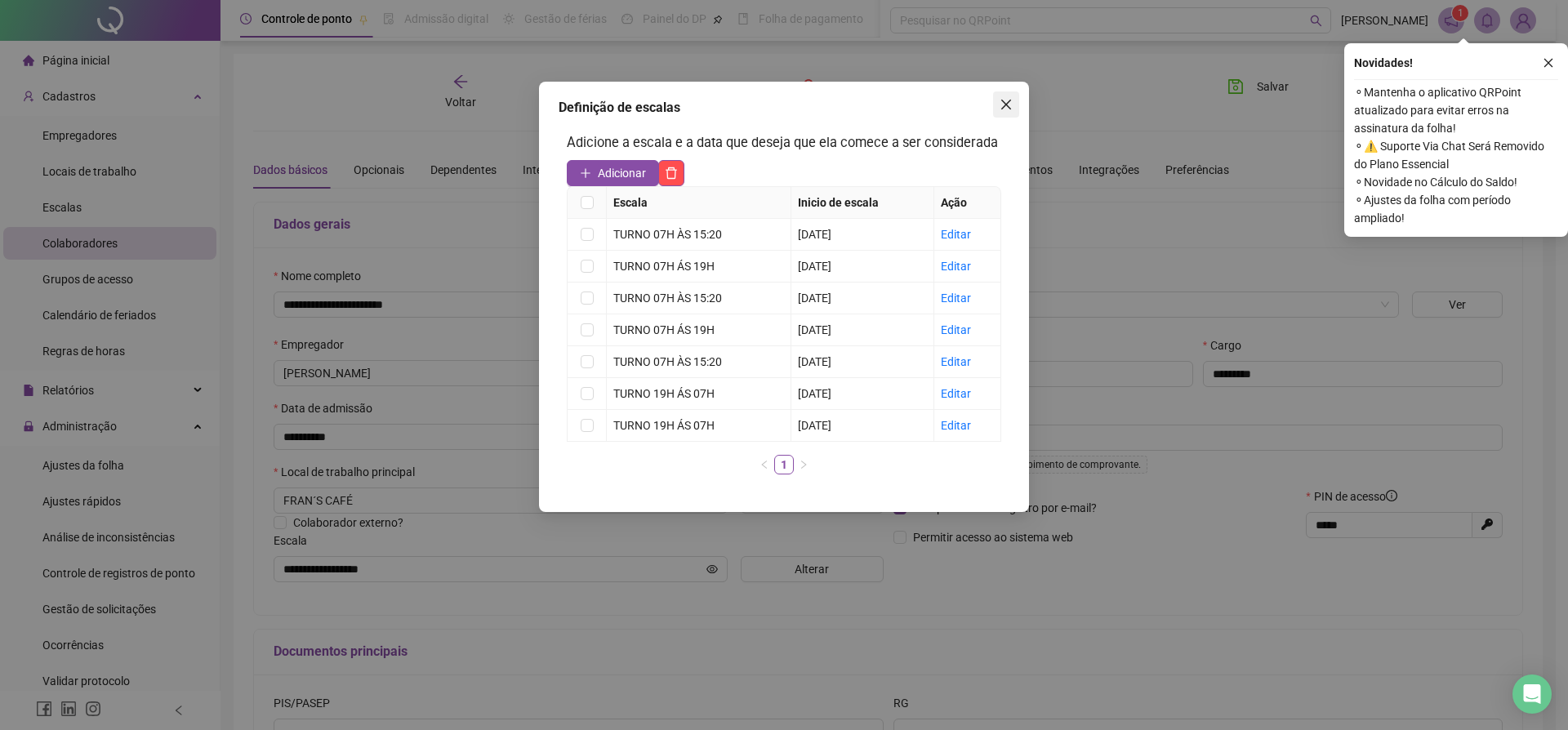
click at [1007, 107] on icon "close" at bounding box center [1006, 104] width 13 height 13
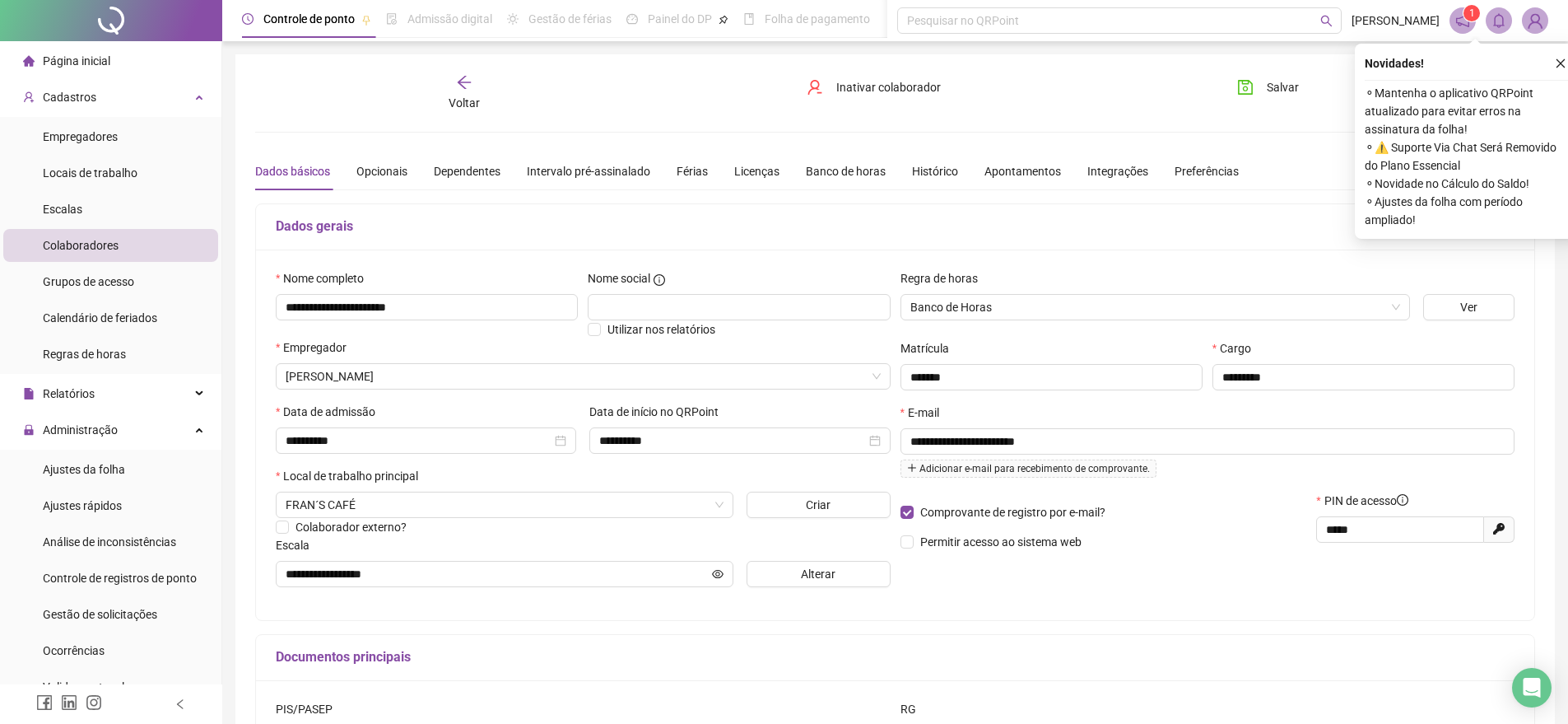
click at [459, 84] on icon "arrow-left" at bounding box center [464, 82] width 13 height 13
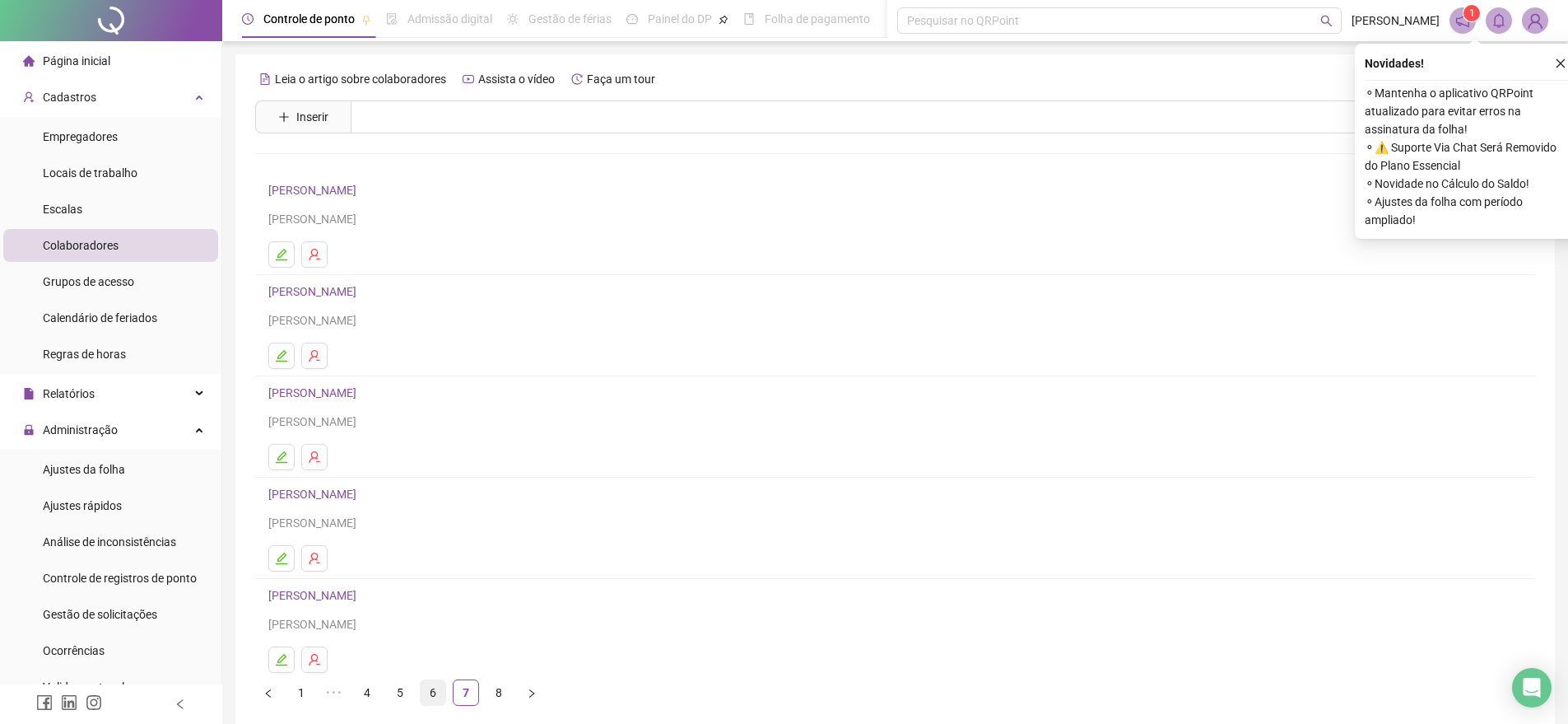
click at [431, 691] on link "6" at bounding box center [432, 691] width 25 height 25
click at [356, 297] on link "[PERSON_NAME]" at bounding box center [314, 291] width 93 height 13
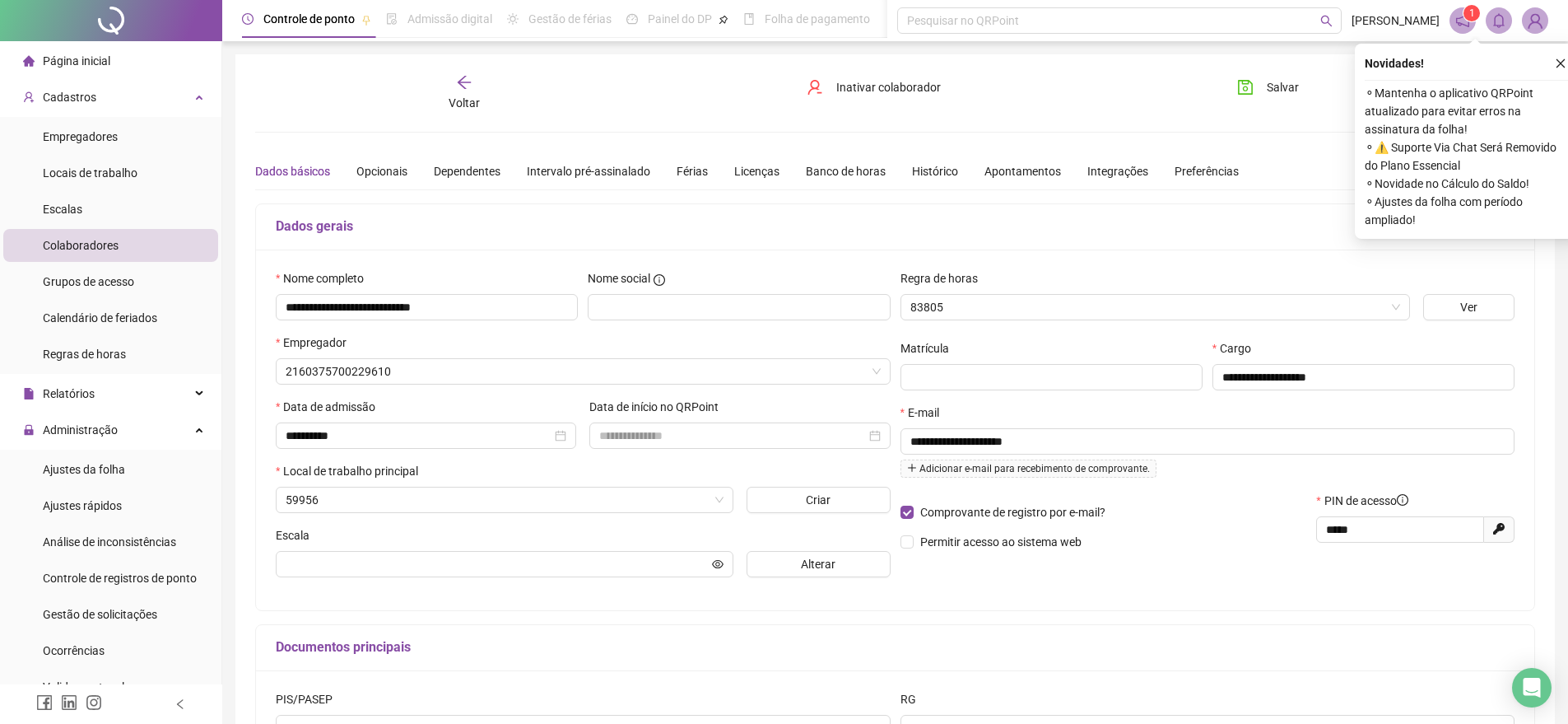
type input "**********"
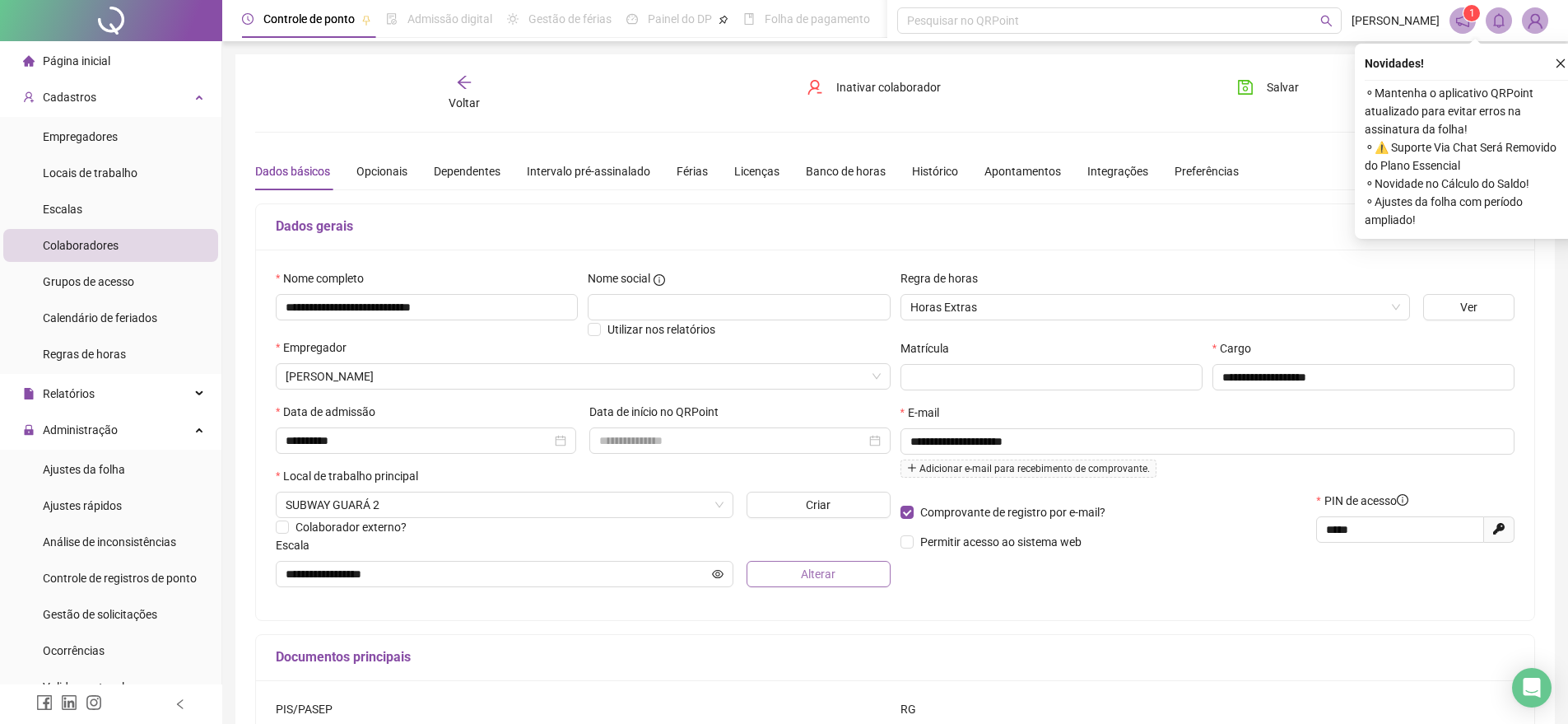
click at [818, 582] on span "Alterar" at bounding box center [817, 573] width 34 height 18
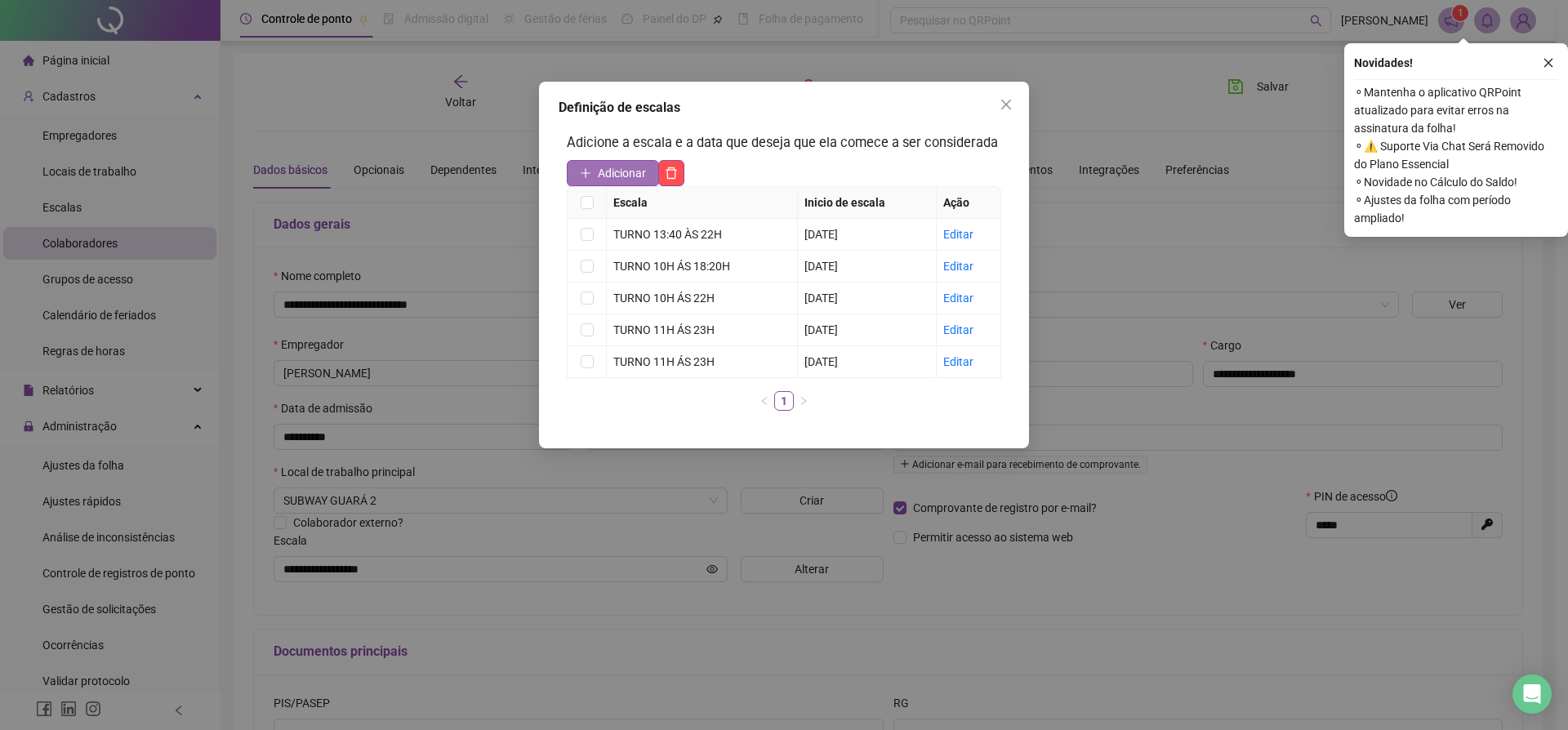
click at [629, 182] on span "Adicionar" at bounding box center [622, 173] width 48 height 18
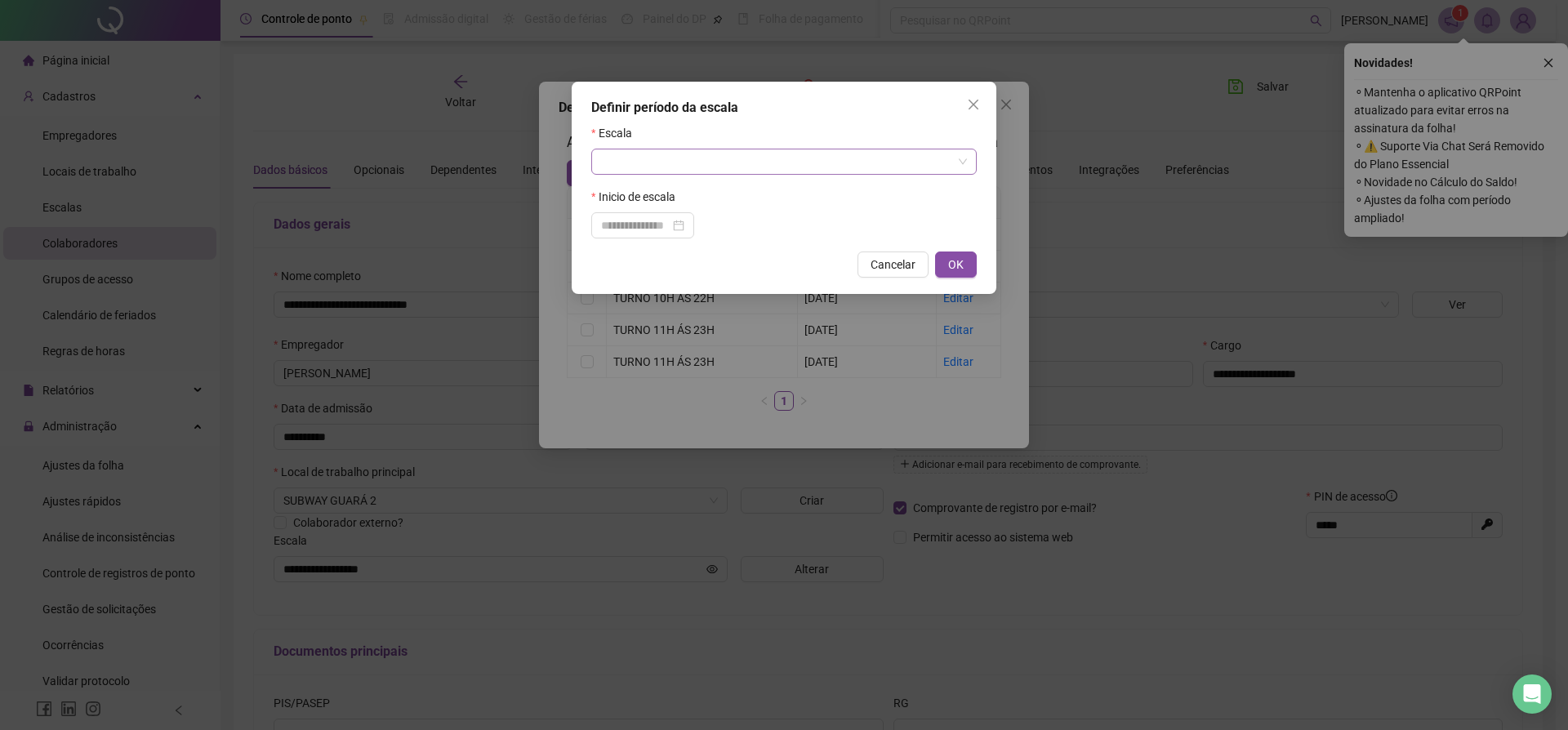
click at [659, 160] on input "search" at bounding box center [776, 161] width 351 height 24
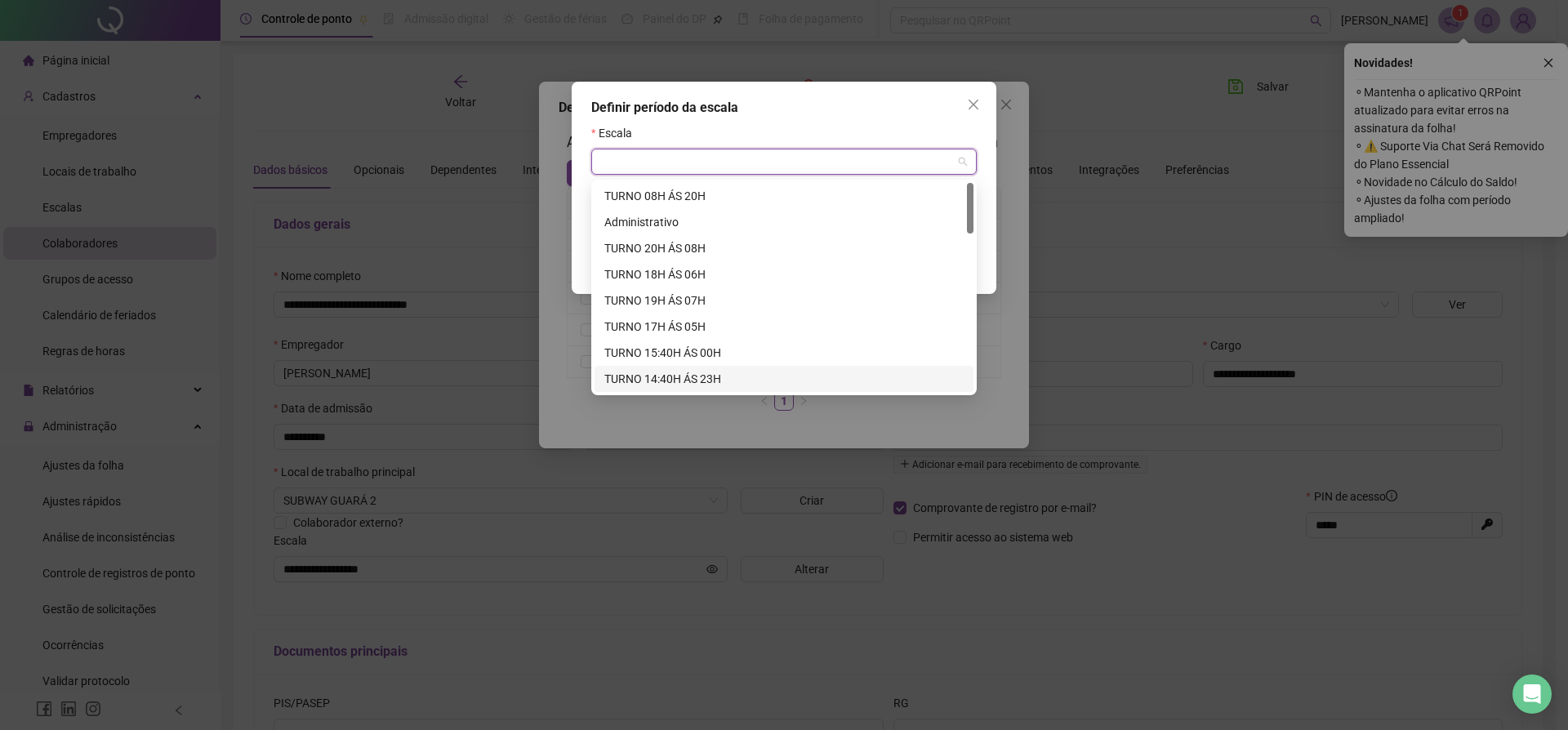
click at [675, 375] on div "TURNO 14:40H ÁS 23H" at bounding box center [784, 379] width 360 height 18
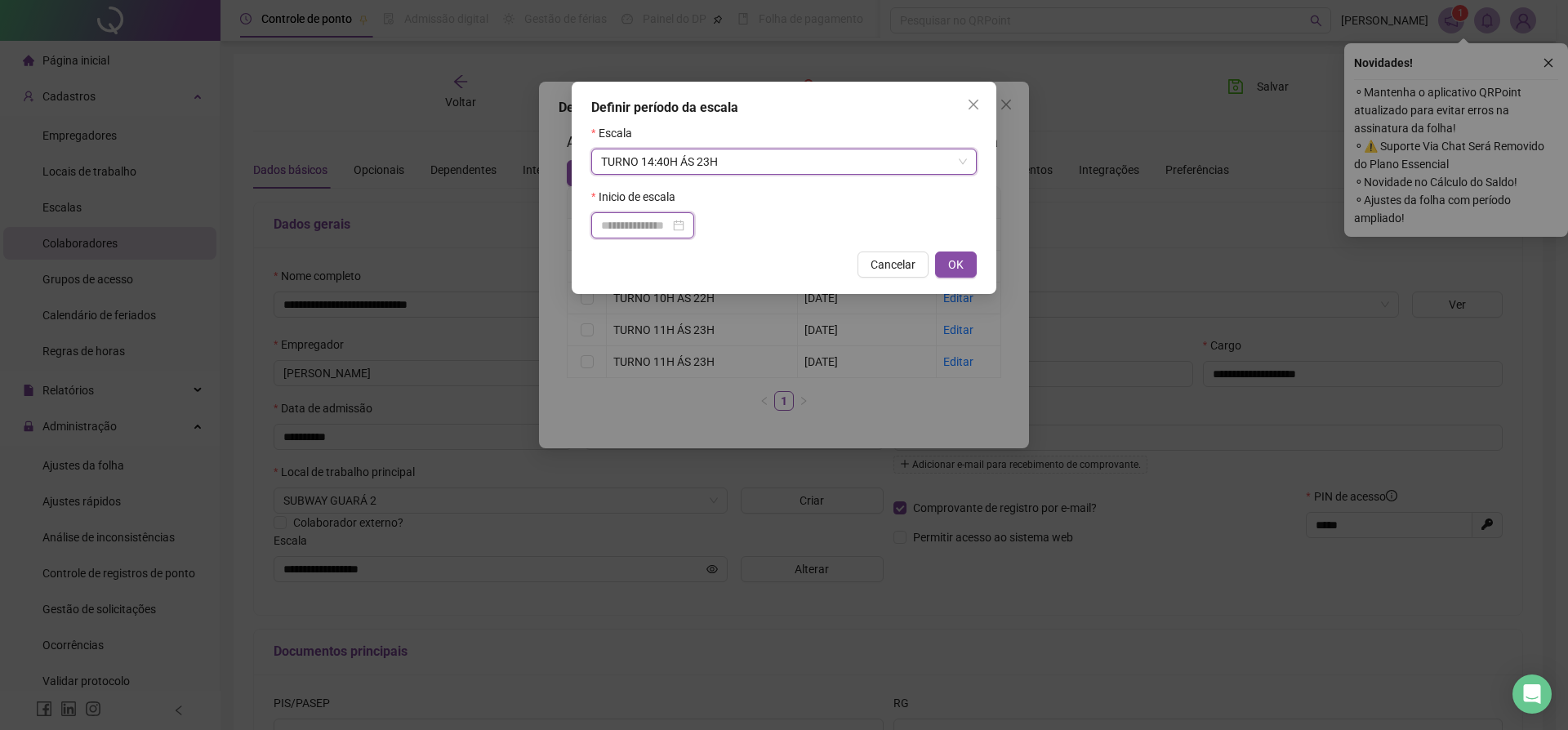
click at [636, 231] on input at bounding box center [635, 225] width 68 height 18
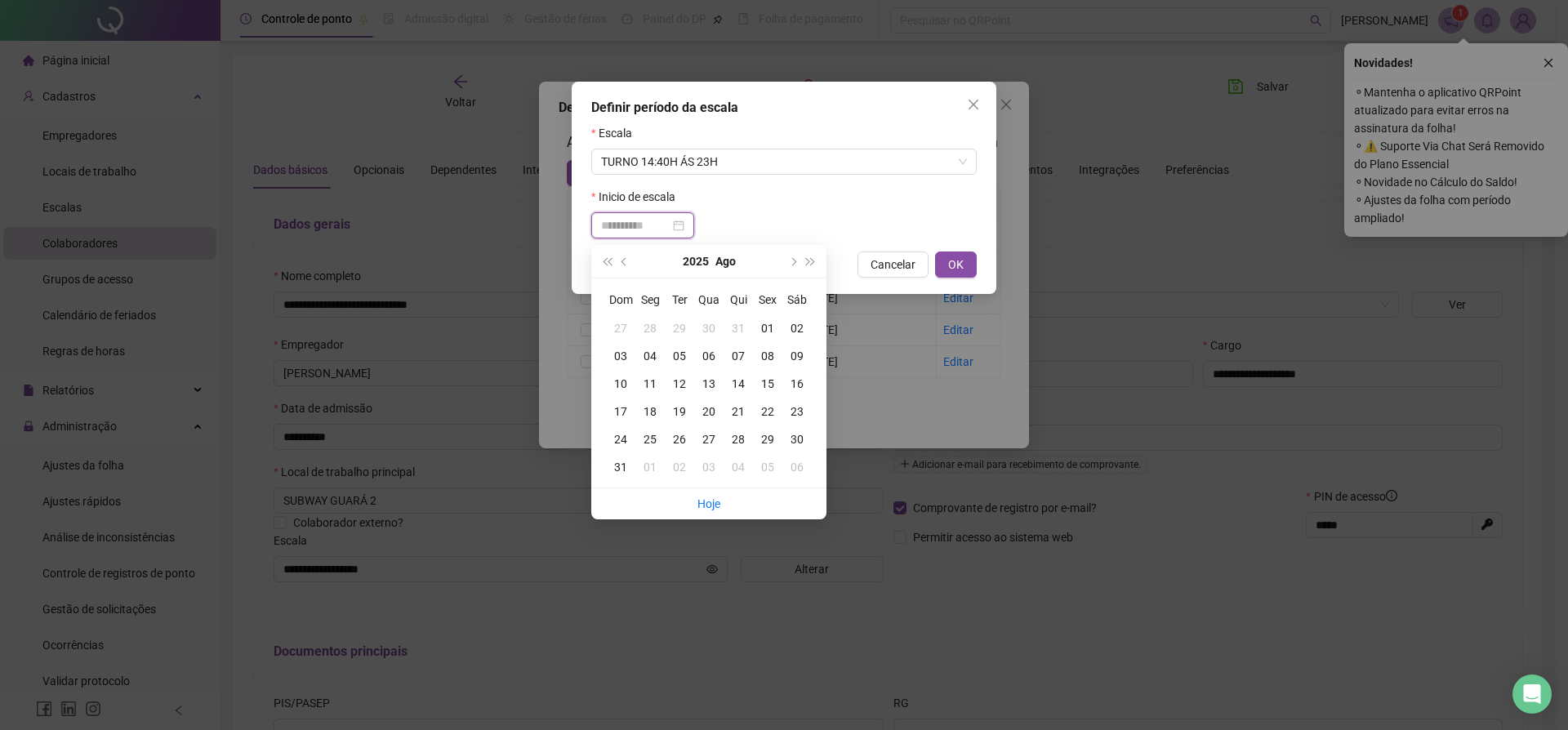
type input "**********"
click at [682, 412] on div "19" at bounding box center [679, 411] width 29 height 18
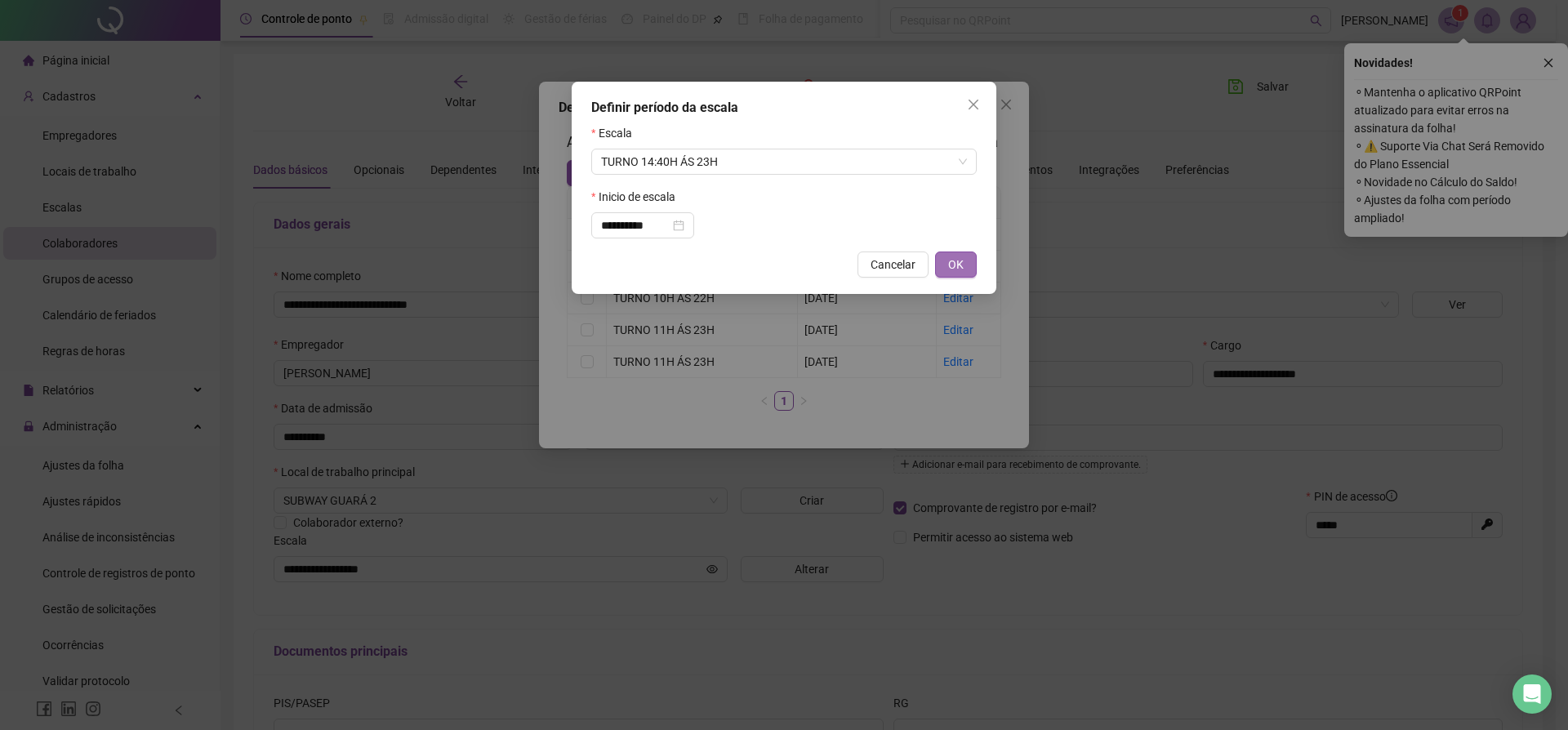
click at [972, 272] on button "OK" at bounding box center [956, 264] width 42 height 26
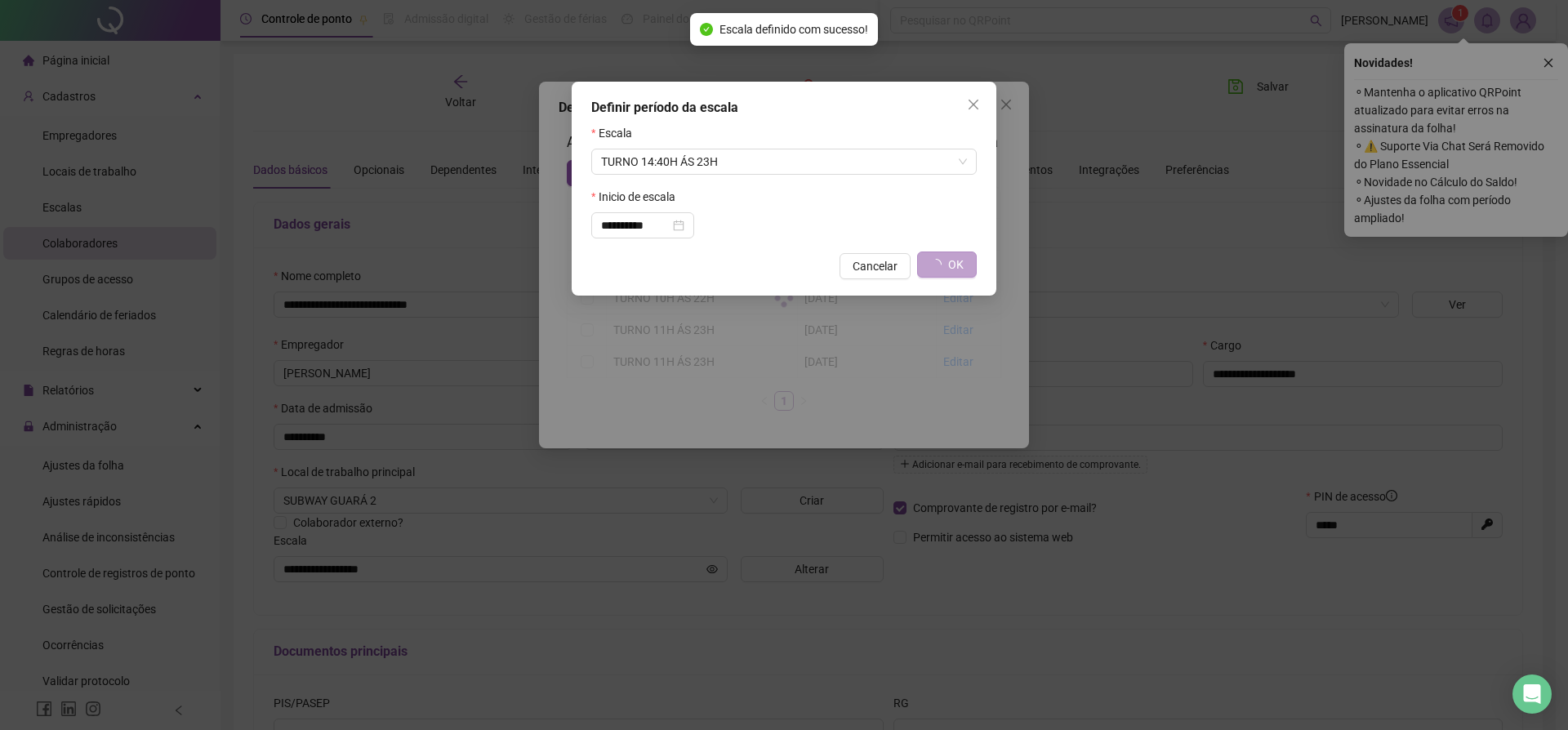
type input "**********"
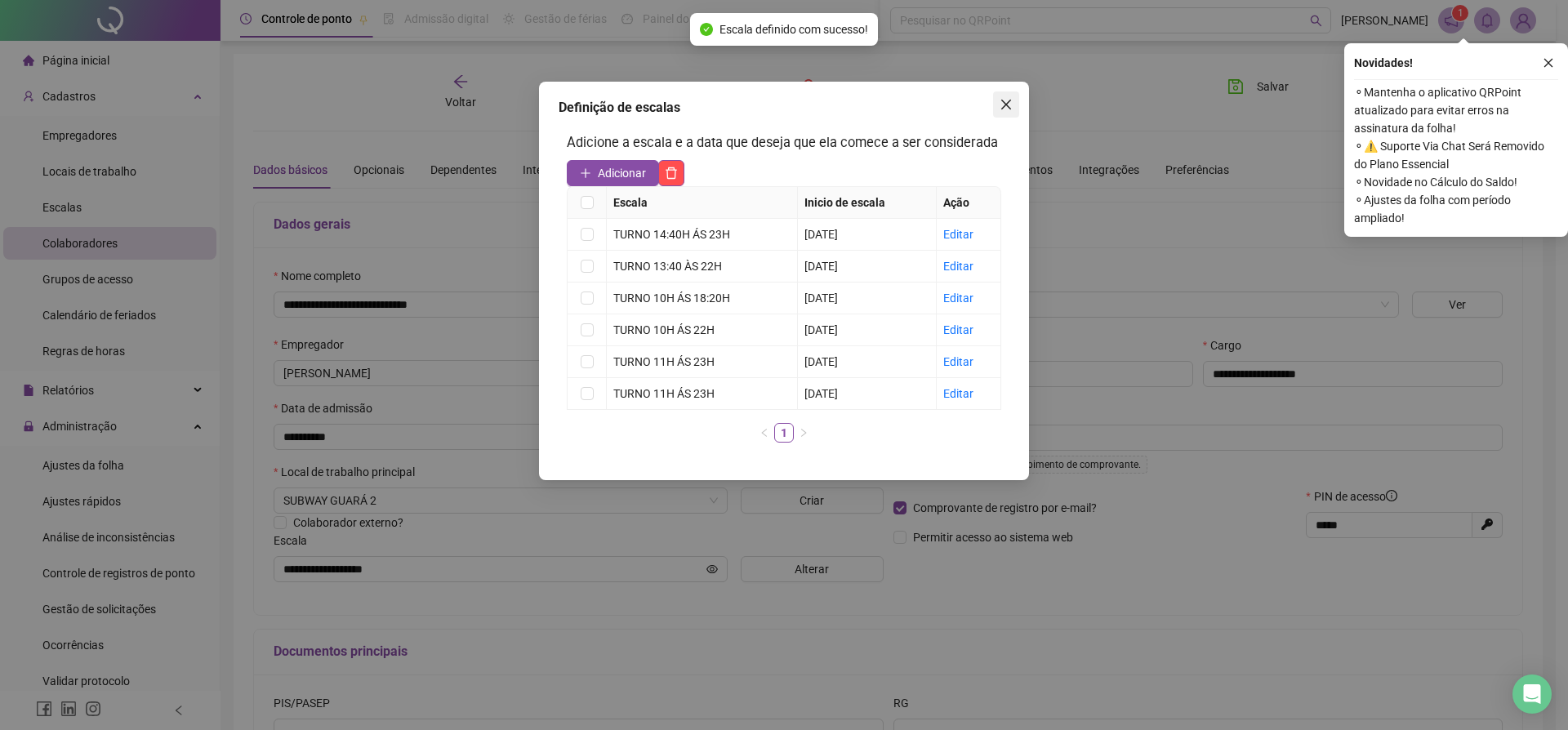
click at [1016, 106] on span "Close" at bounding box center [1006, 104] width 26 height 13
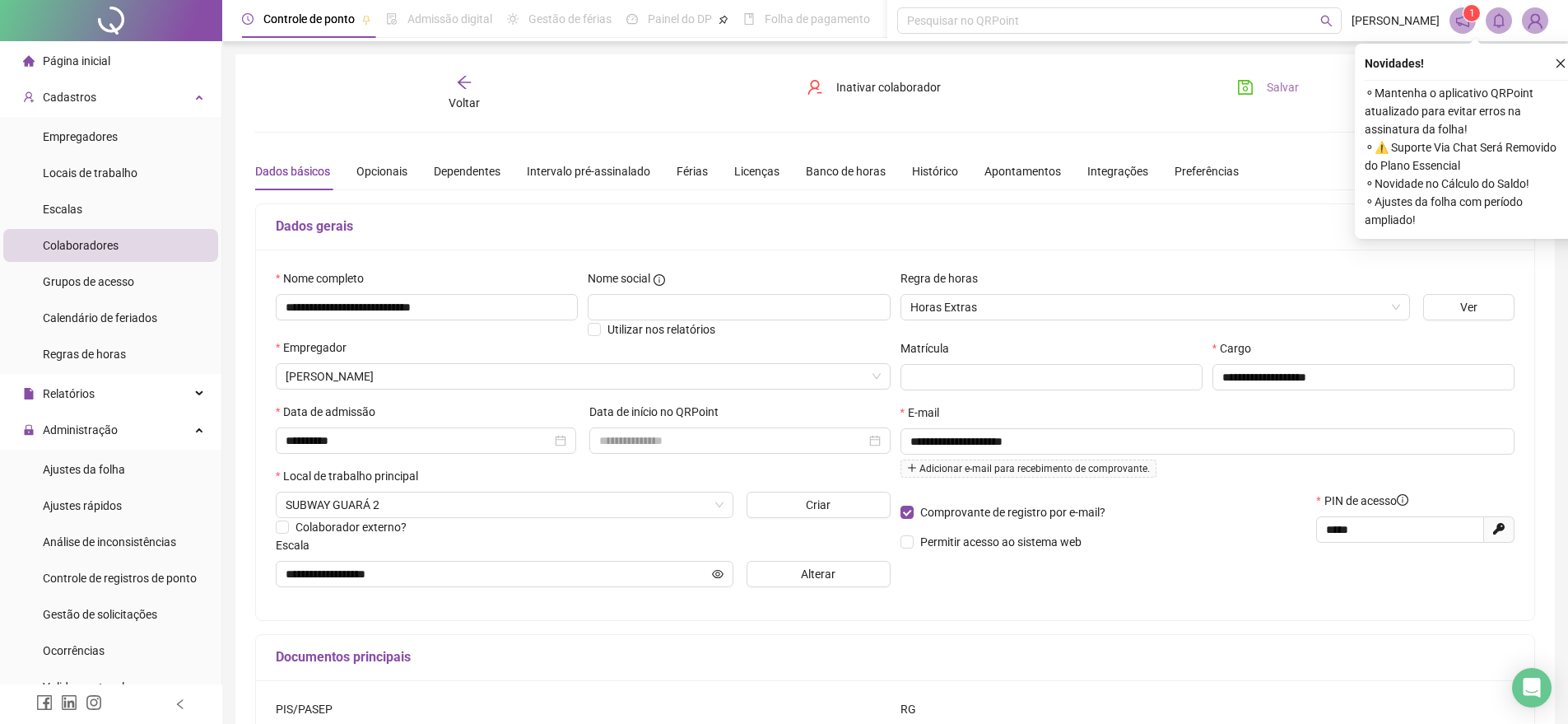
click at [1286, 93] on span "Salvar" at bounding box center [1282, 87] width 33 height 18
